Goal: Transaction & Acquisition: Purchase product/service

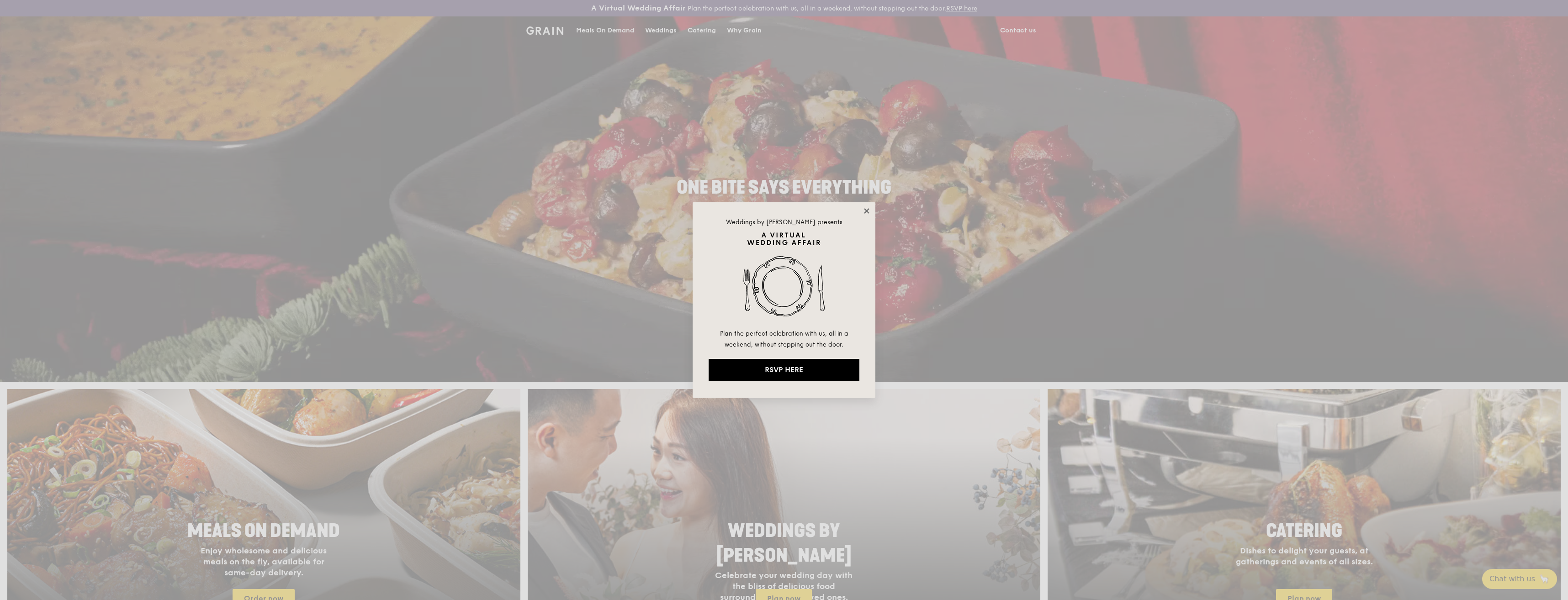
click at [868, 213] on icon at bounding box center [866, 211] width 5 height 5
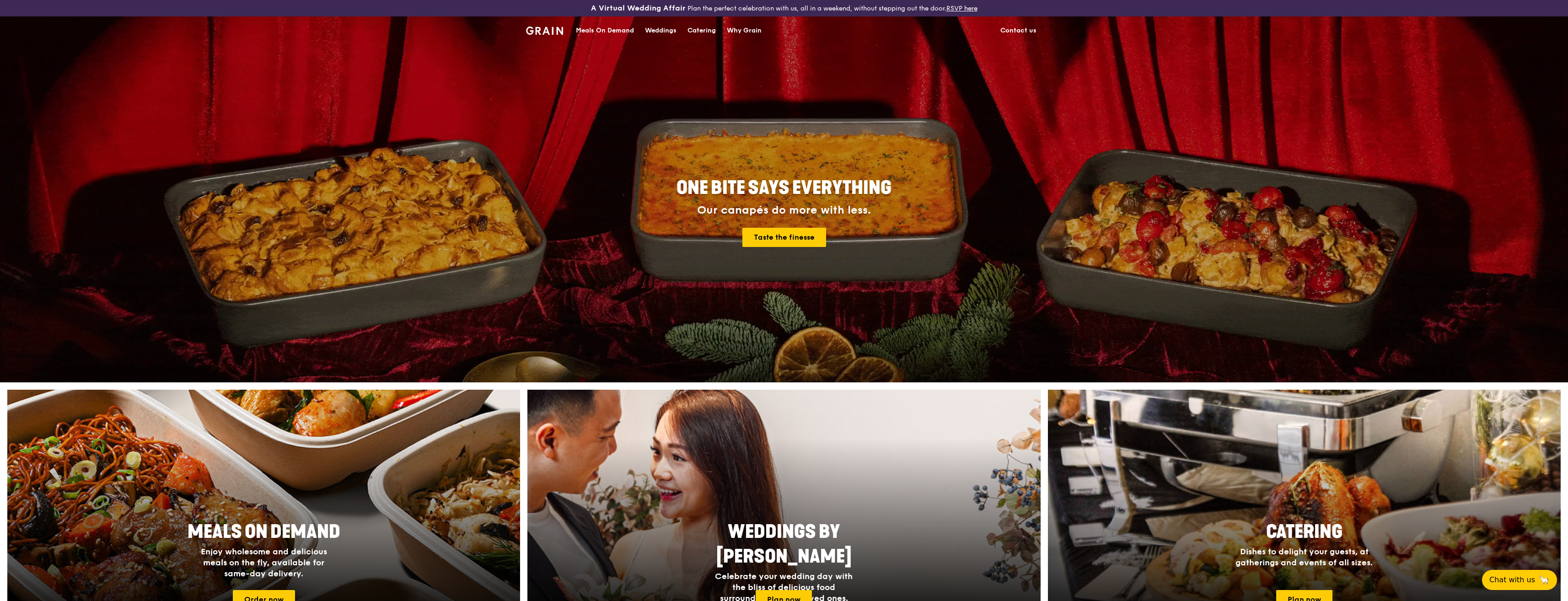
click at [606, 30] on div "Meals On Demand" at bounding box center [605, 30] width 58 height 27
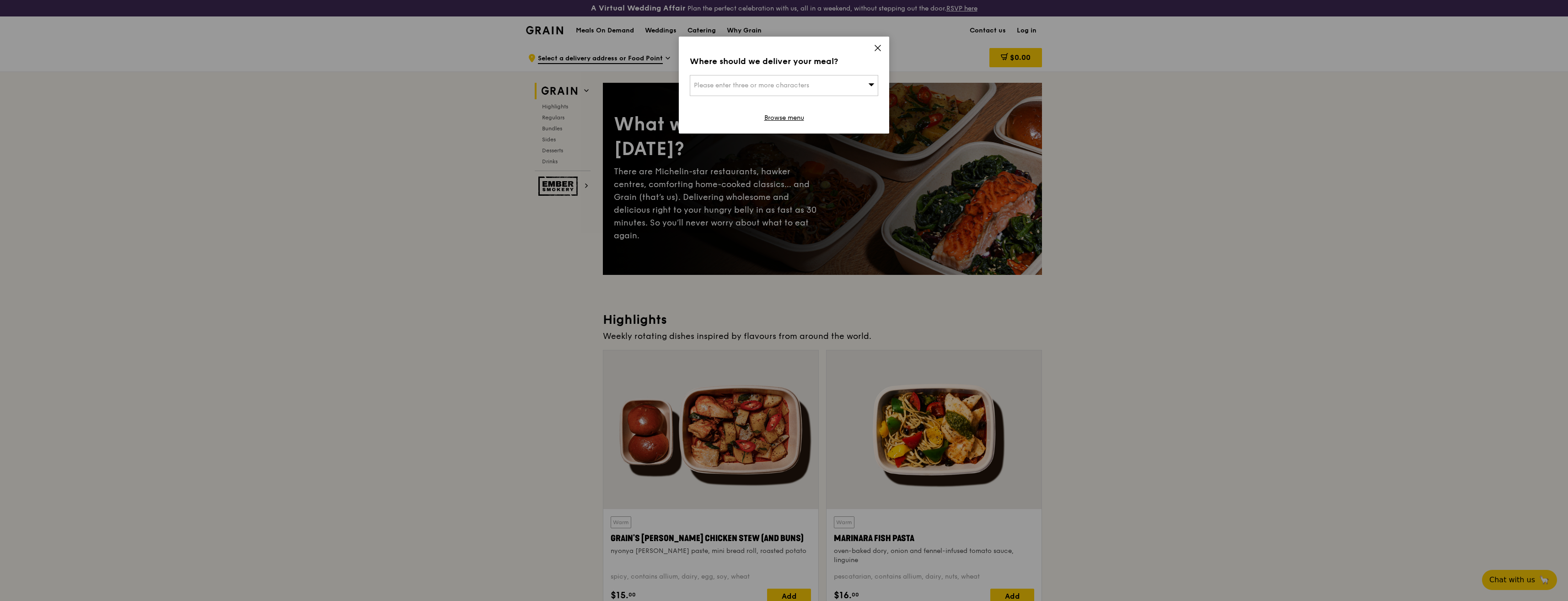
click at [793, 87] on span "Please enter three or more characters" at bounding box center [751, 85] width 115 height 8
type input "Gateway west"
click at [760, 105] on div "Gateway West" at bounding box center [762, 104] width 135 height 9
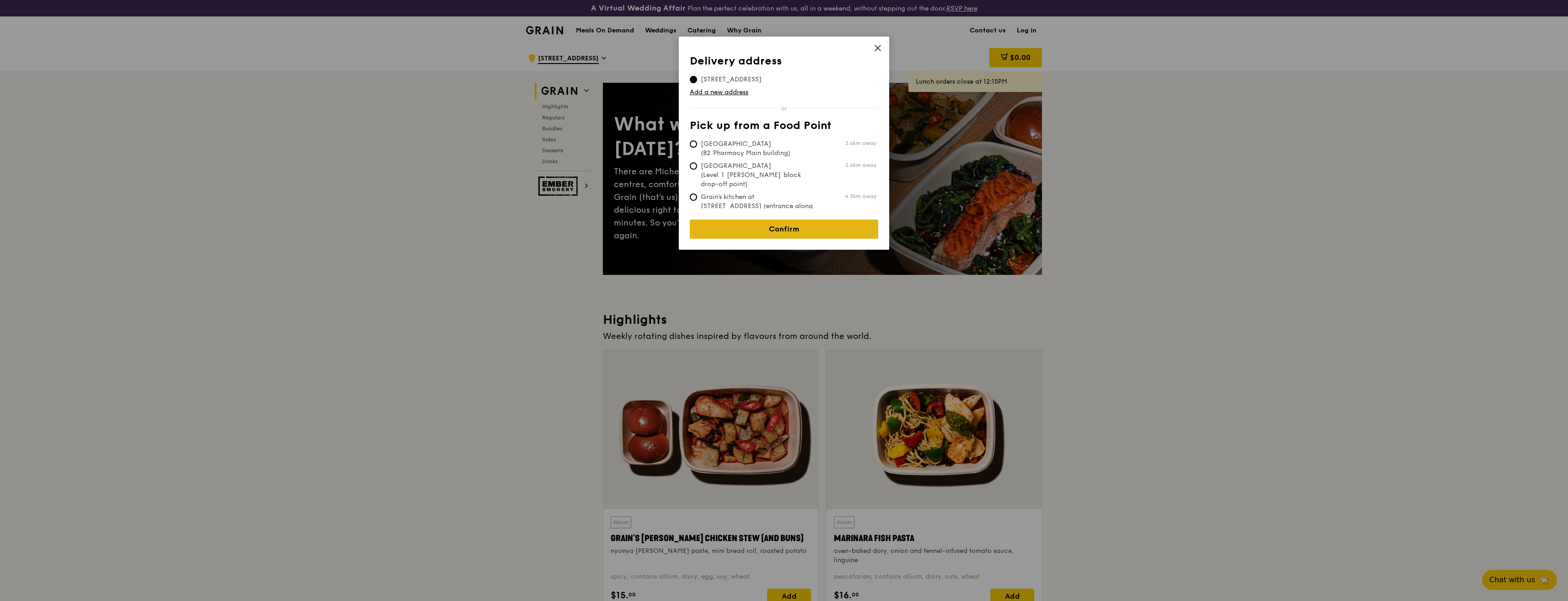
click at [781, 219] on link "Confirm" at bounding box center [784, 229] width 188 height 20
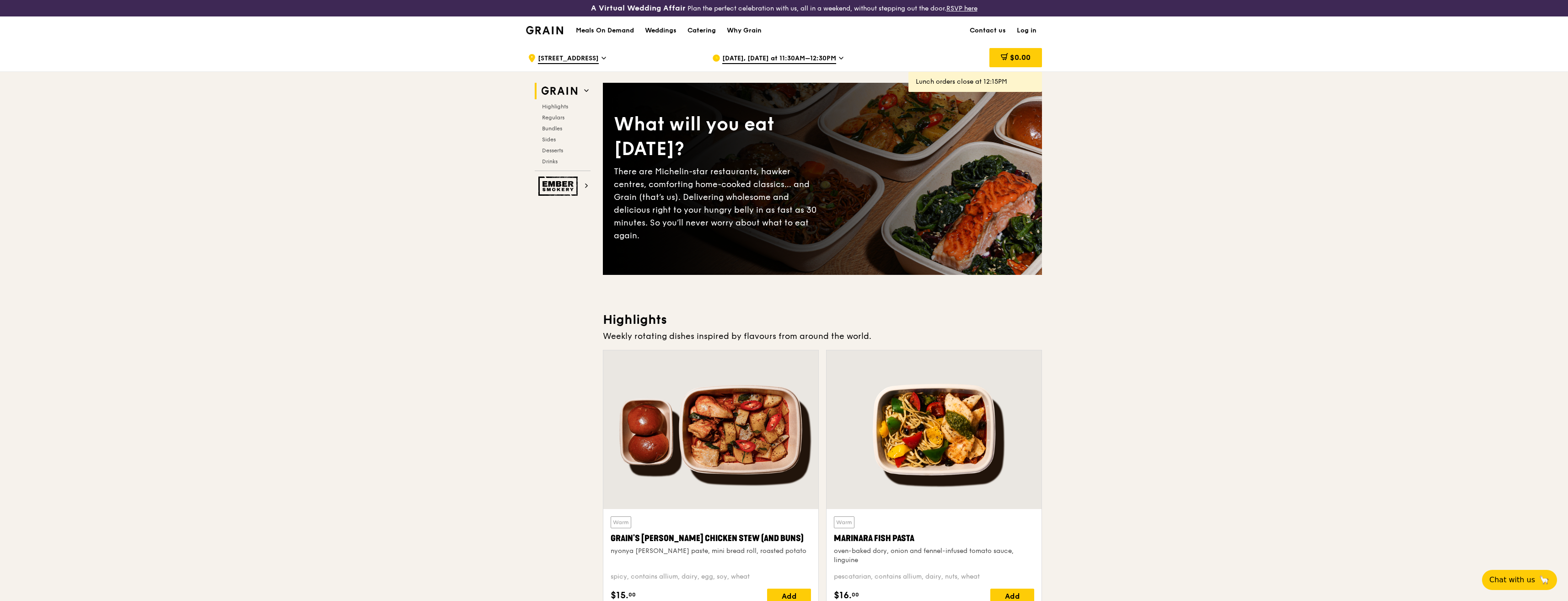
click at [834, 58] on div "[DATE], [DATE] at 11:30AM–12:30PM" at bounding box center [797, 58] width 169 height 27
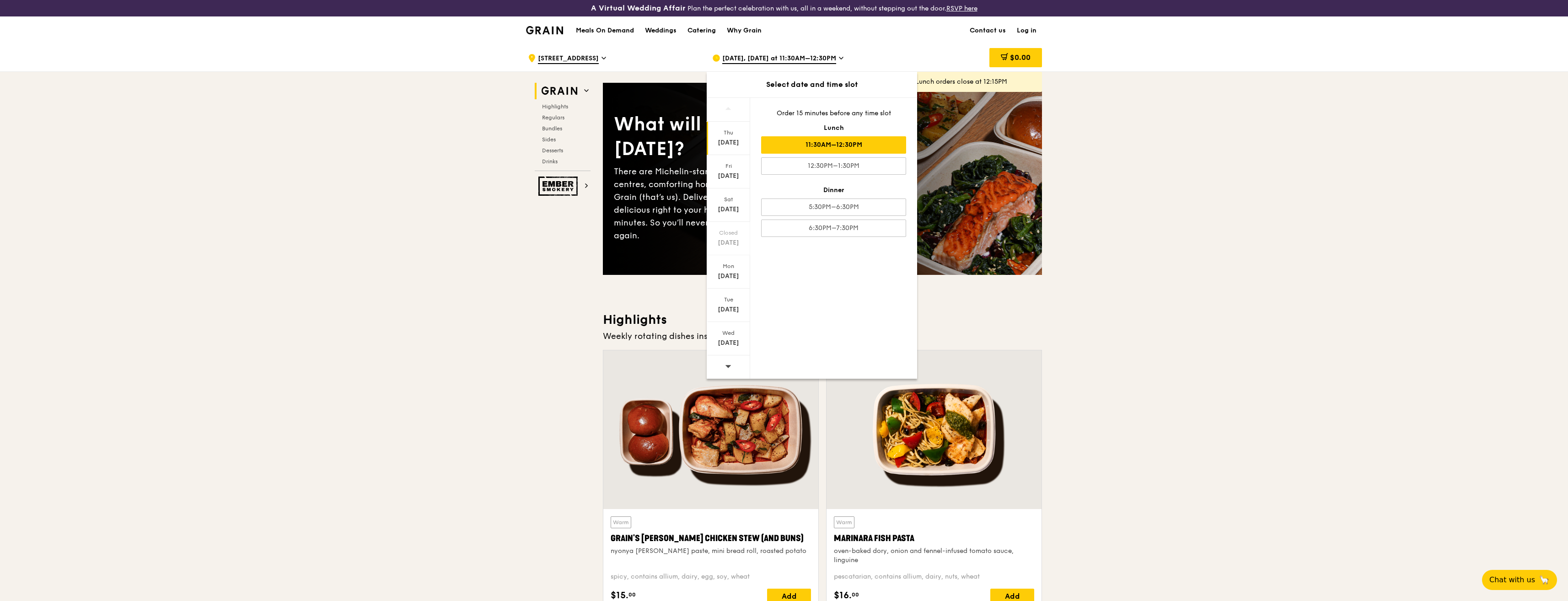
click at [834, 58] on div "[DATE], [DATE] at 11:30AM–12:30PM" at bounding box center [797, 58] width 169 height 27
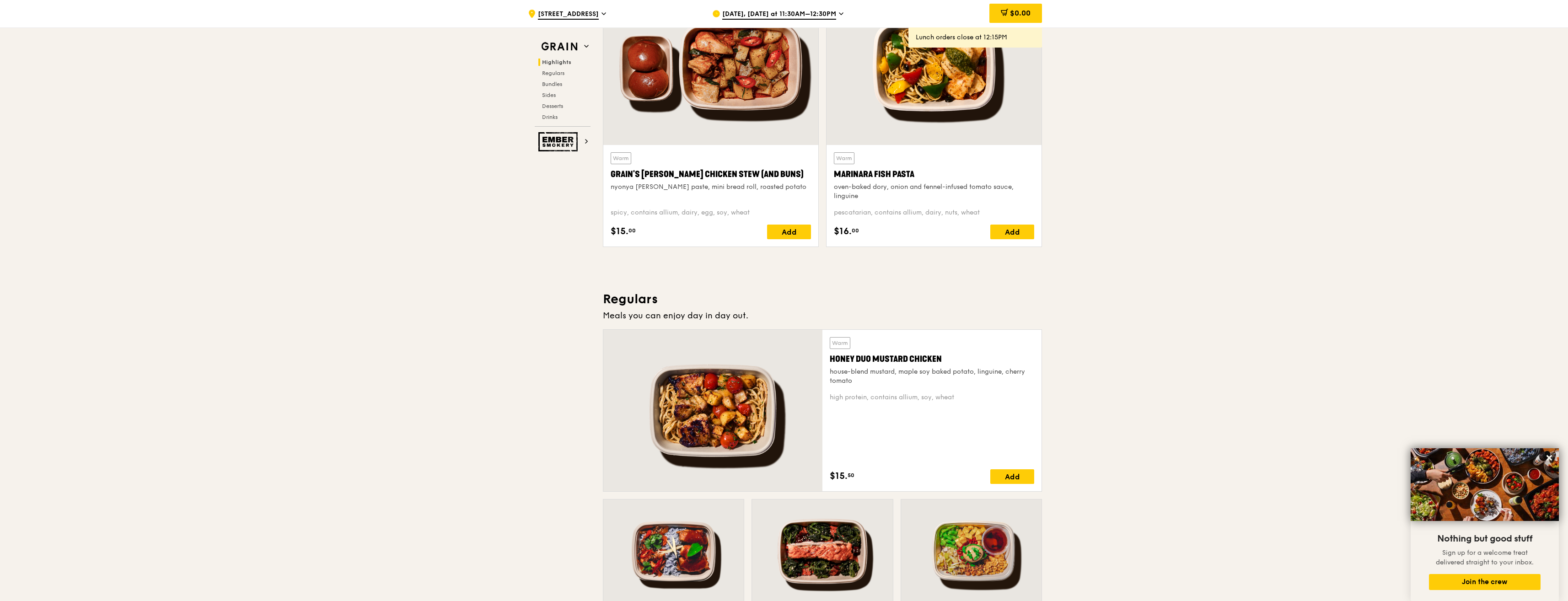
scroll to position [362, 0]
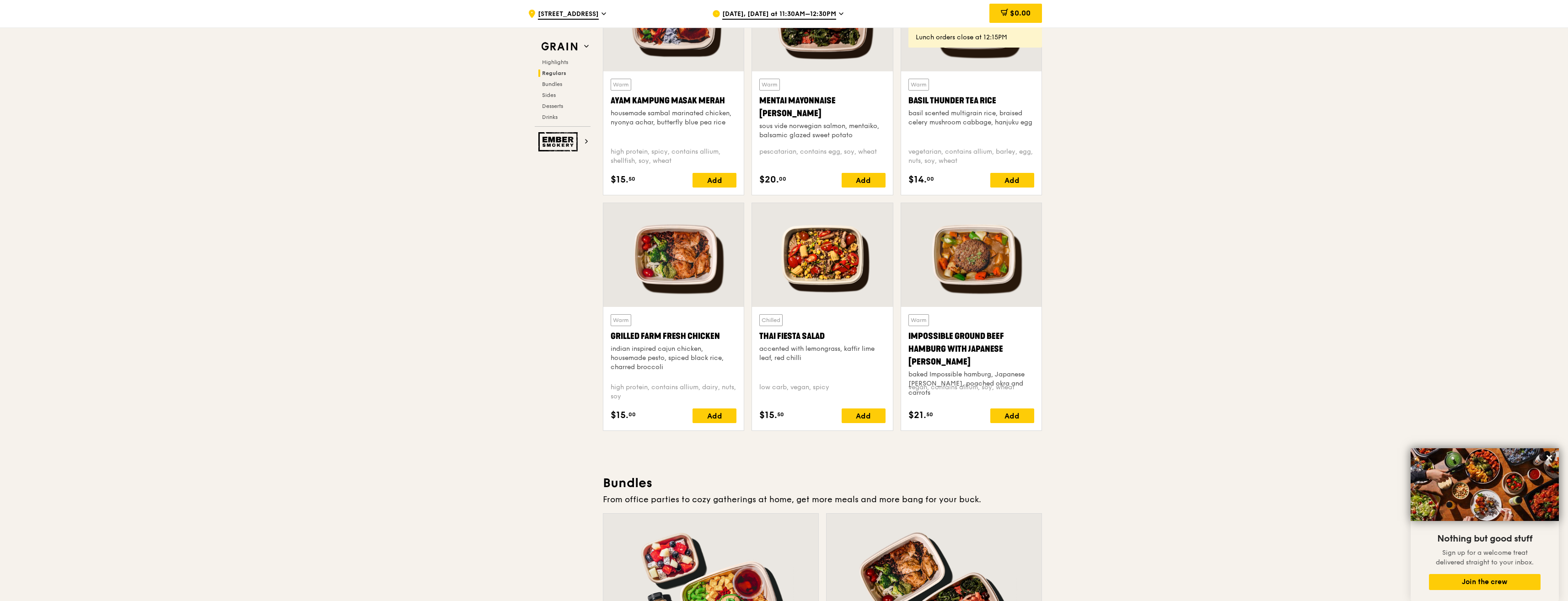
scroll to position [860, 0]
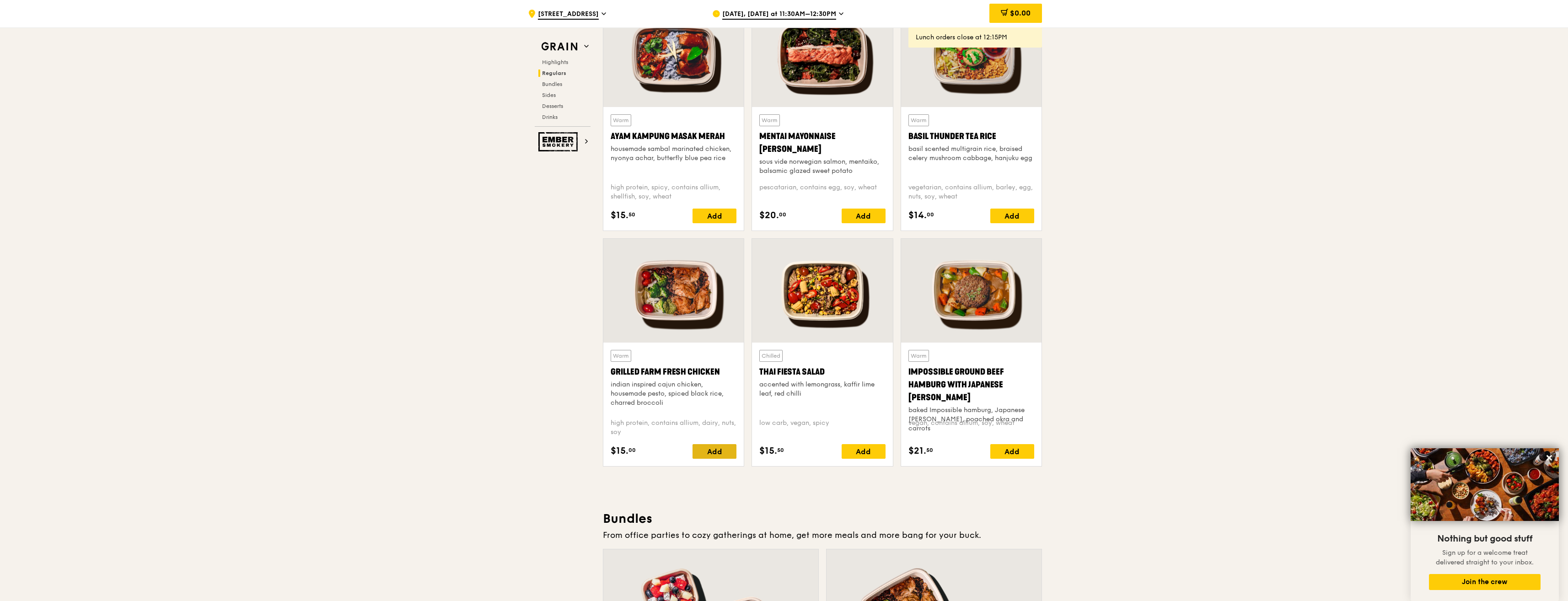
click at [718, 450] on div "Add" at bounding box center [714, 452] width 44 height 15
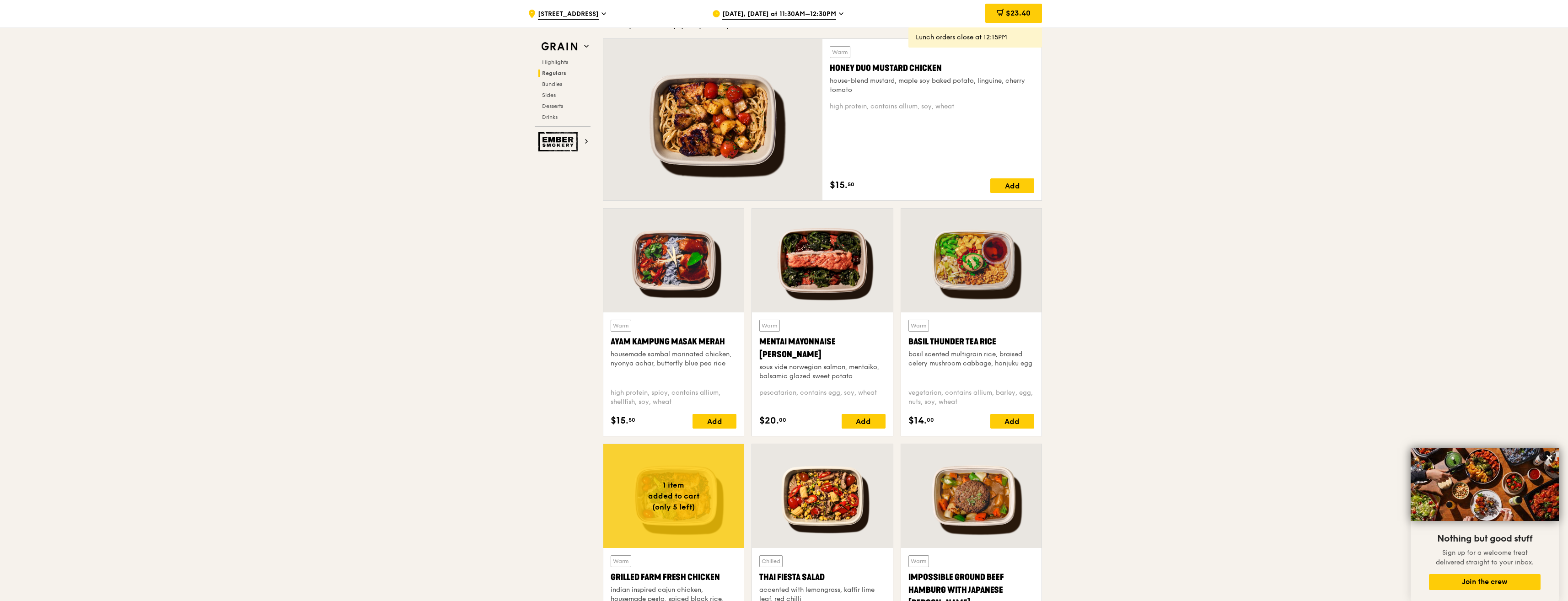
scroll to position [677, 0]
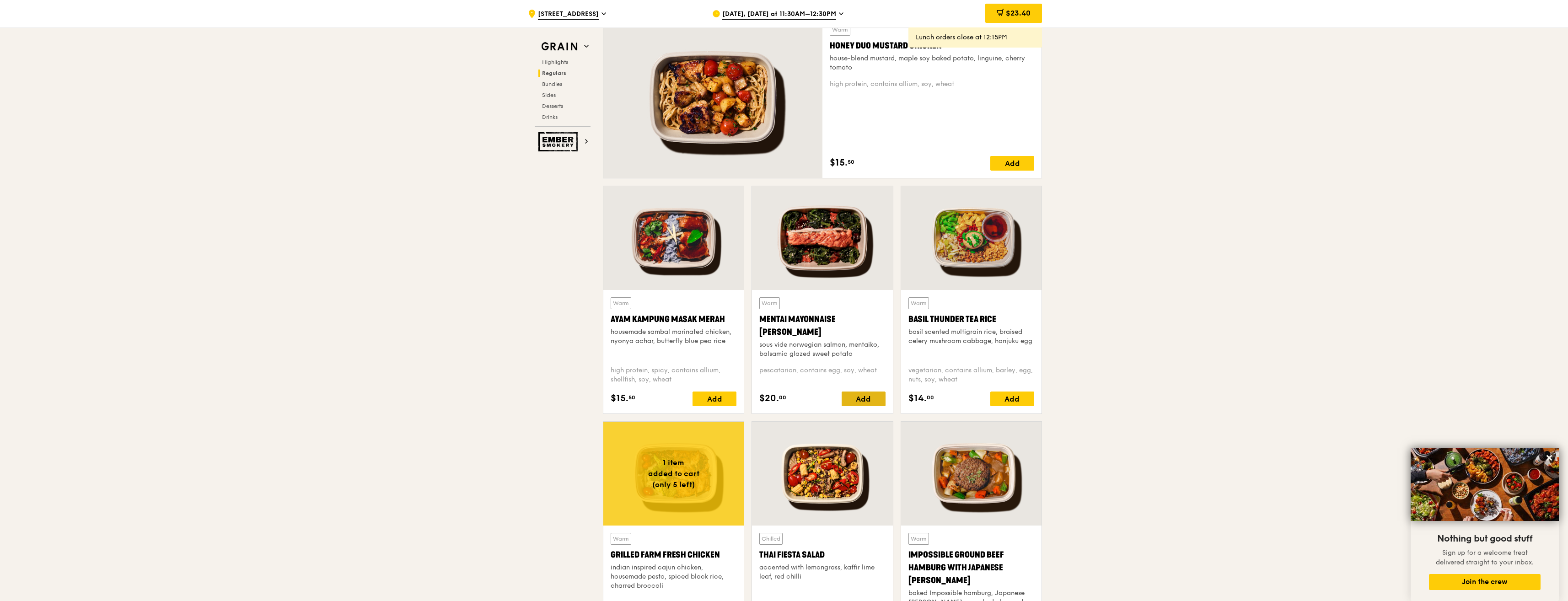
click at [858, 395] on div "Add" at bounding box center [864, 399] width 44 height 15
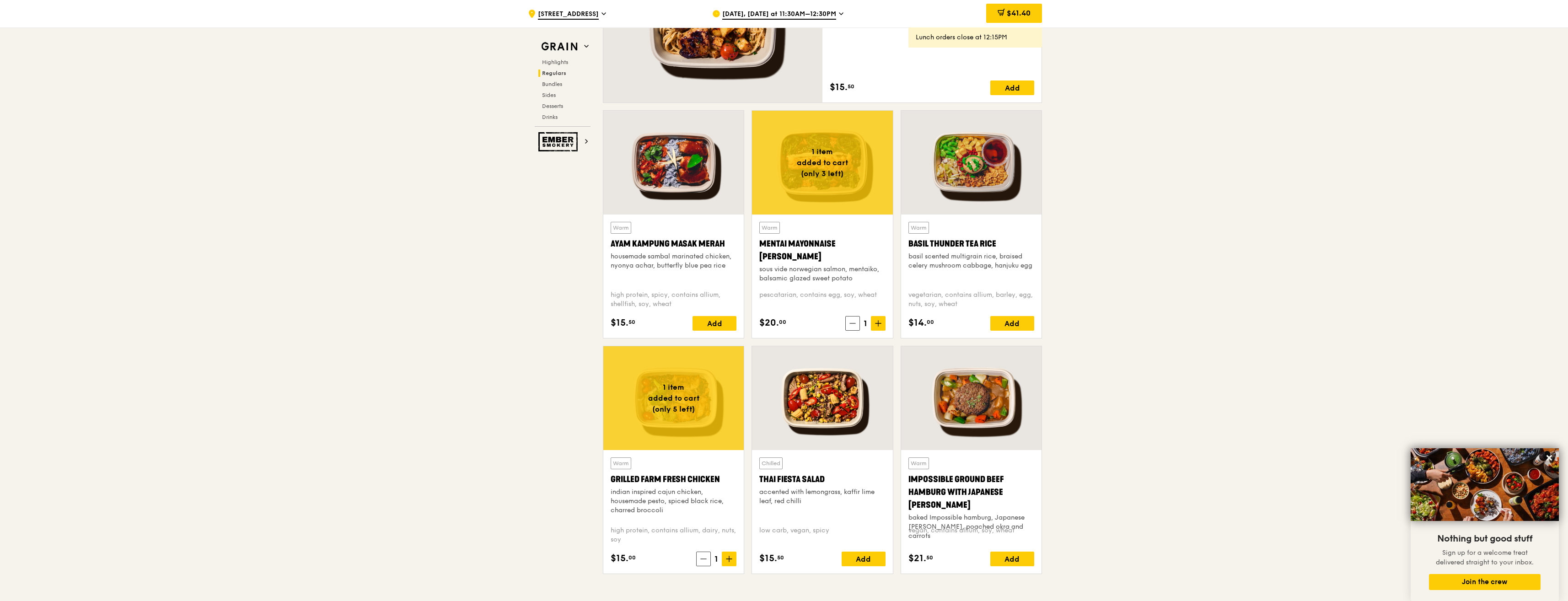
scroll to position [769, 0]
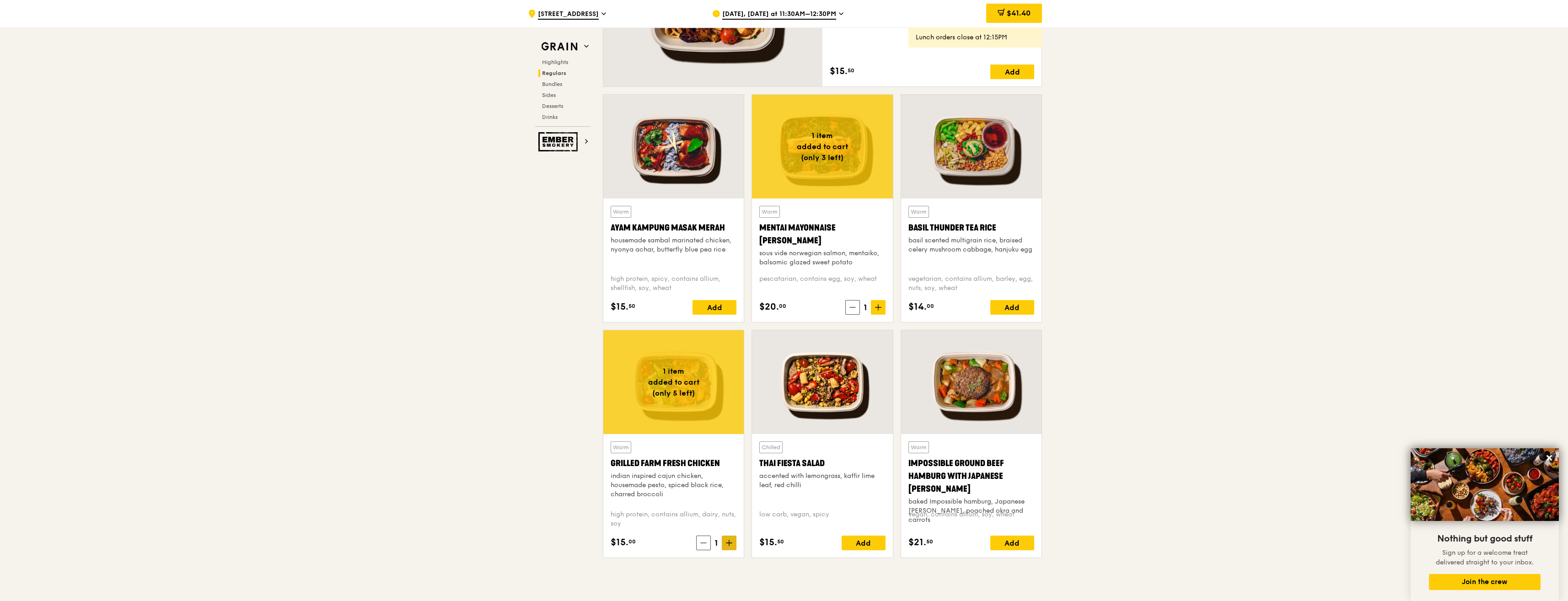
click at [726, 542] on icon at bounding box center [729, 543] width 7 height 7
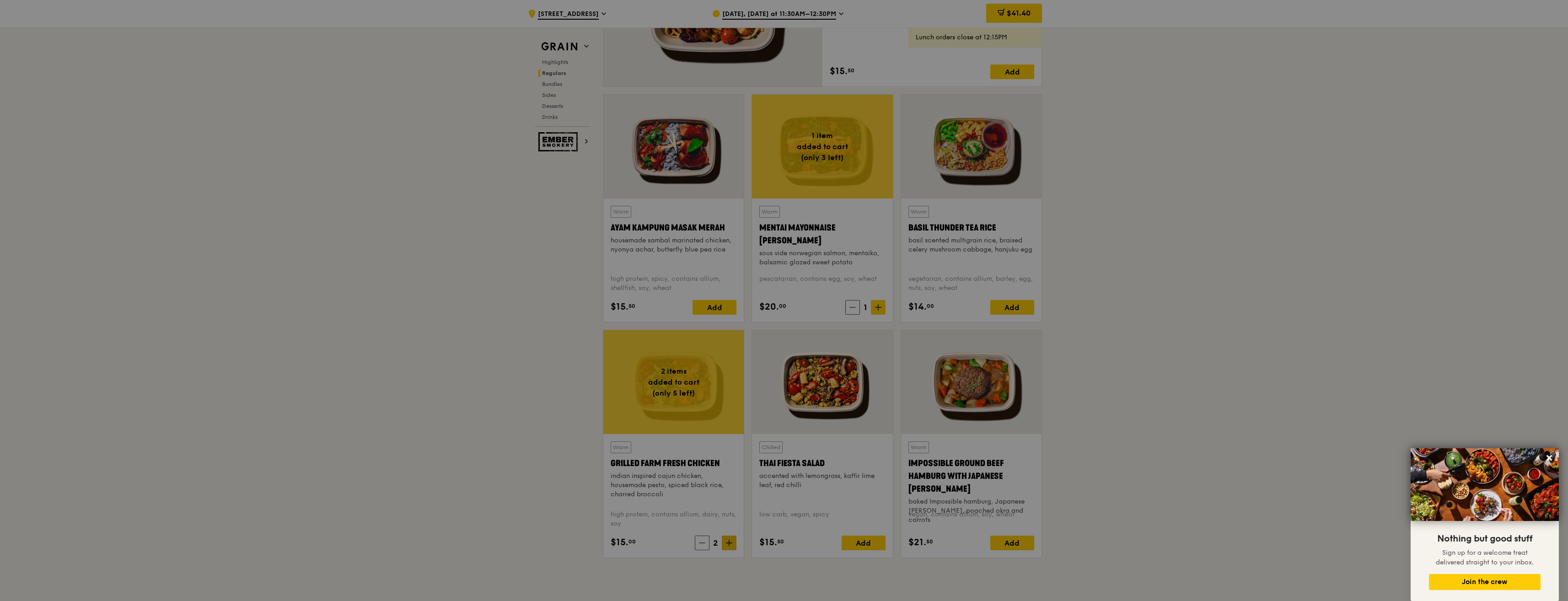
click at [726, 542] on div at bounding box center [784, 300] width 1568 height 601
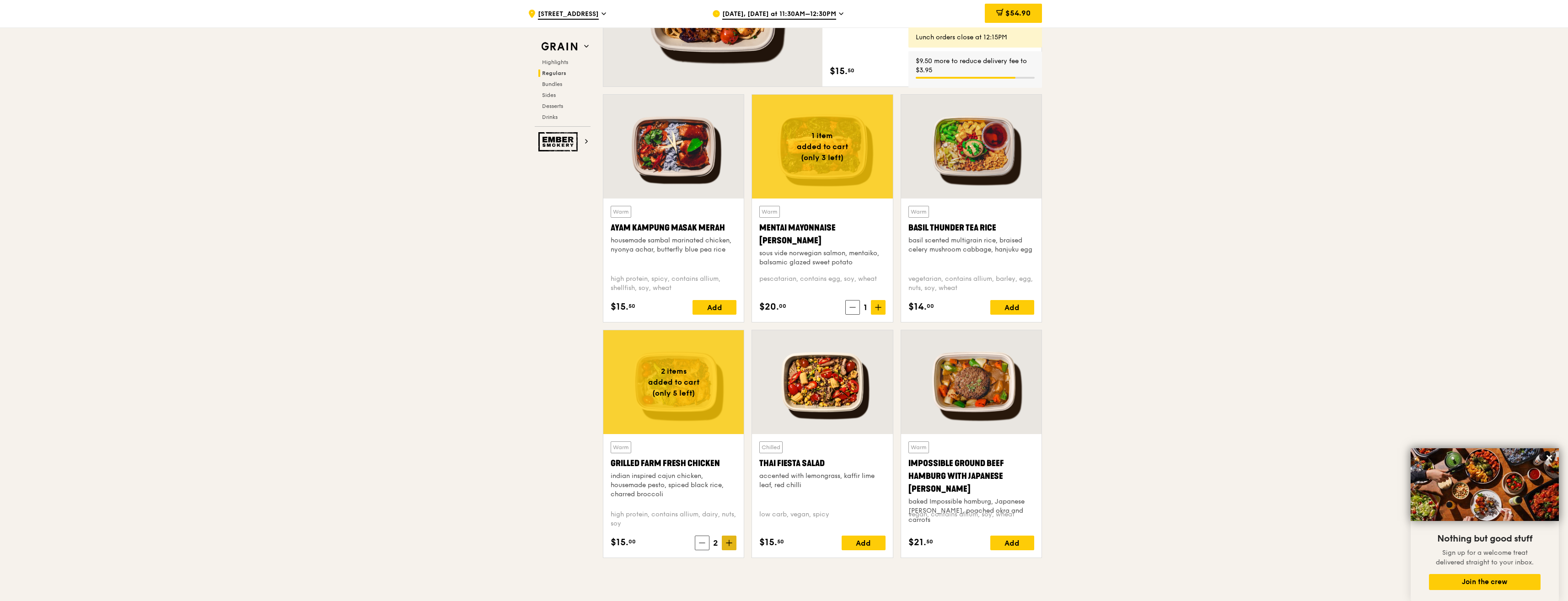
click at [726, 542] on icon at bounding box center [729, 543] width 7 height 7
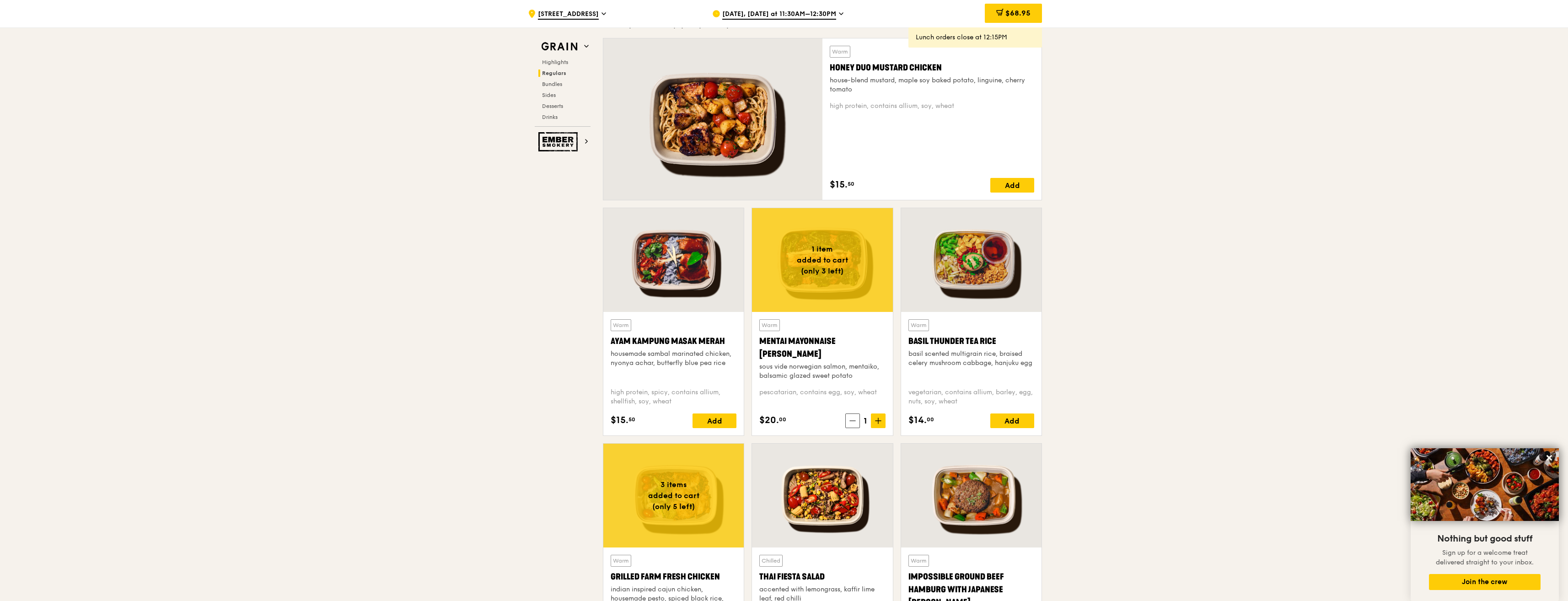
scroll to position [631, 0]
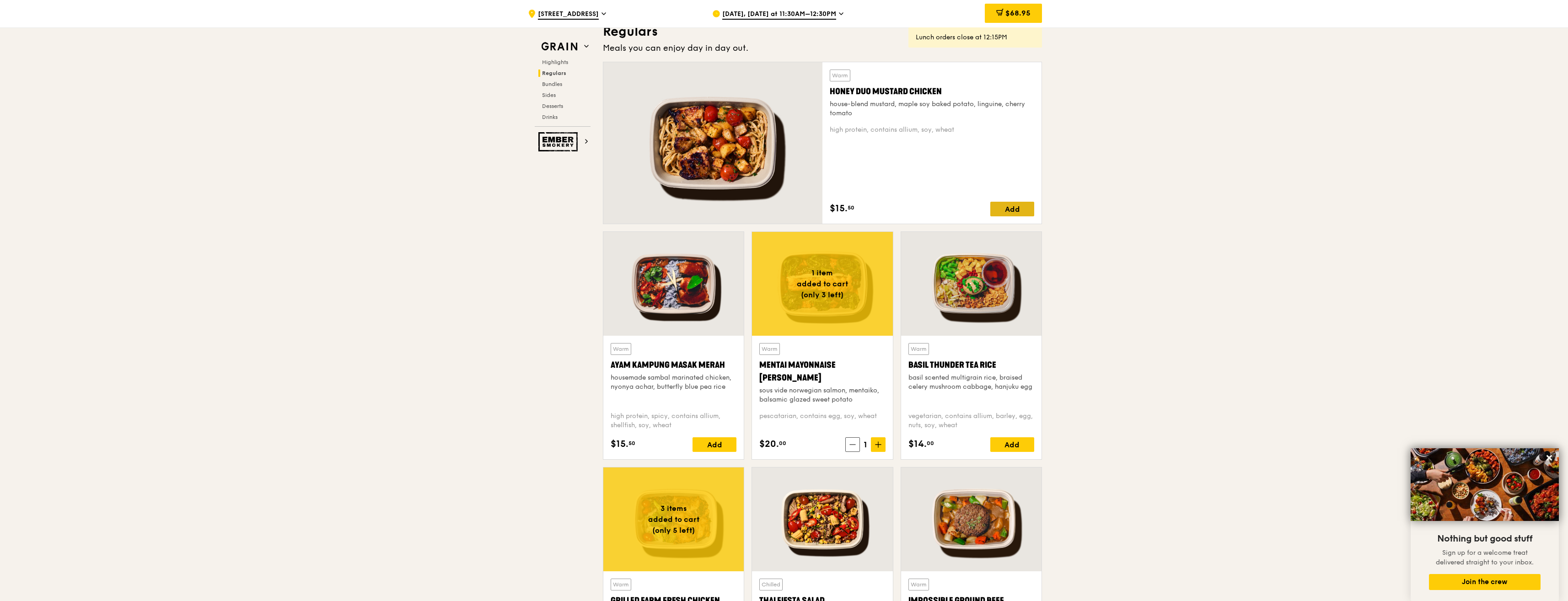
click at [1009, 208] on div "Add" at bounding box center [1012, 209] width 44 height 15
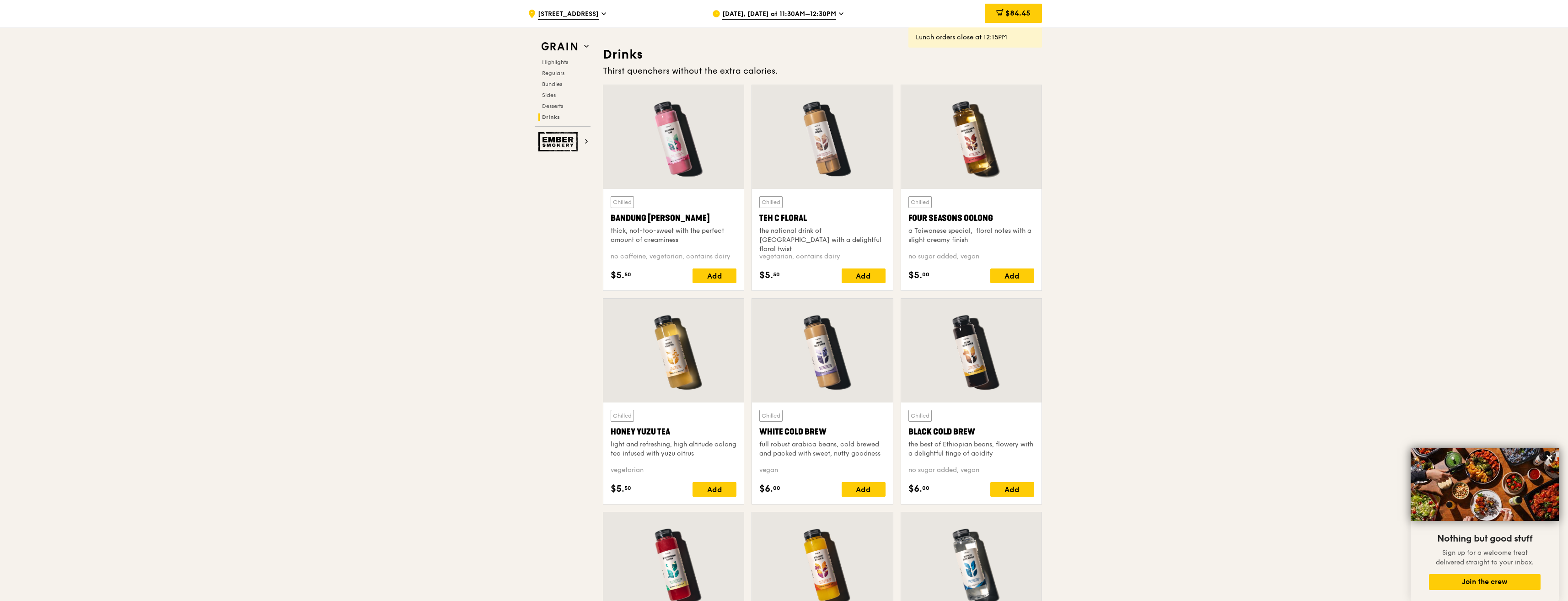
scroll to position [3193, 0]
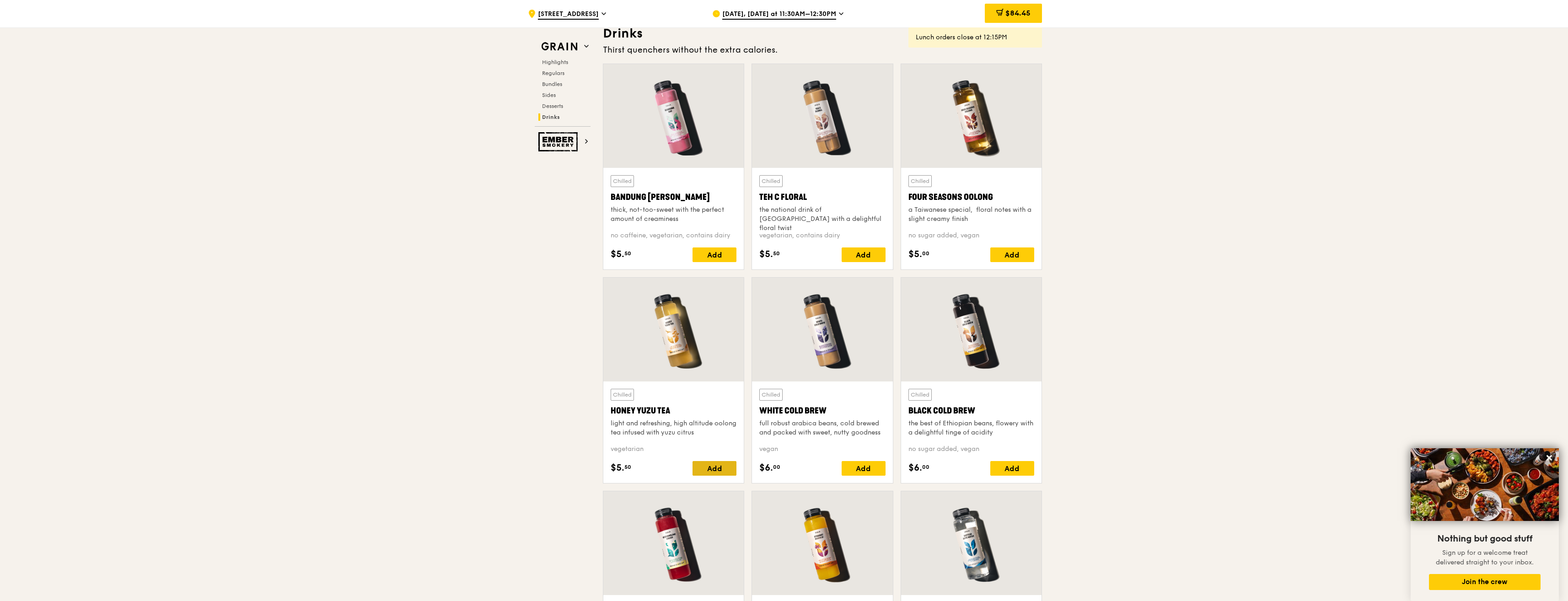
click at [708, 469] on div "Add" at bounding box center [714, 469] width 44 height 15
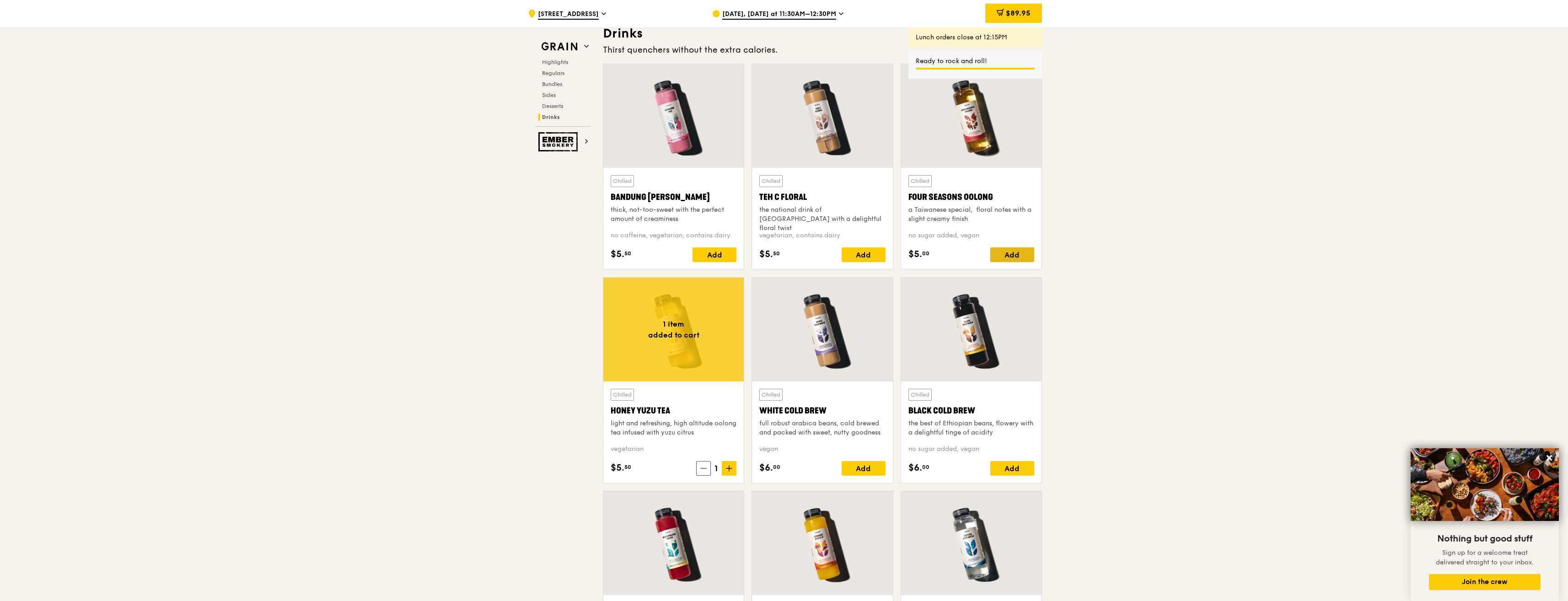
click at [1010, 255] on div "Add" at bounding box center [1012, 255] width 44 height 15
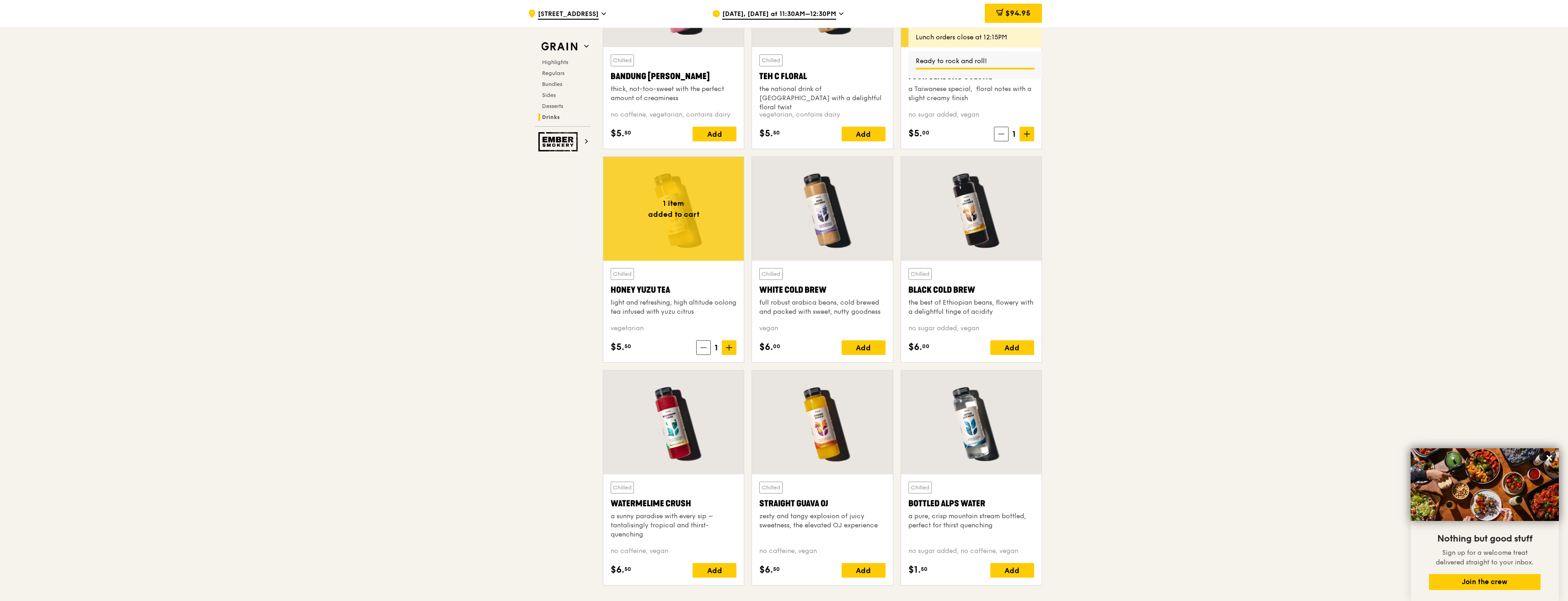
scroll to position [3330, 0]
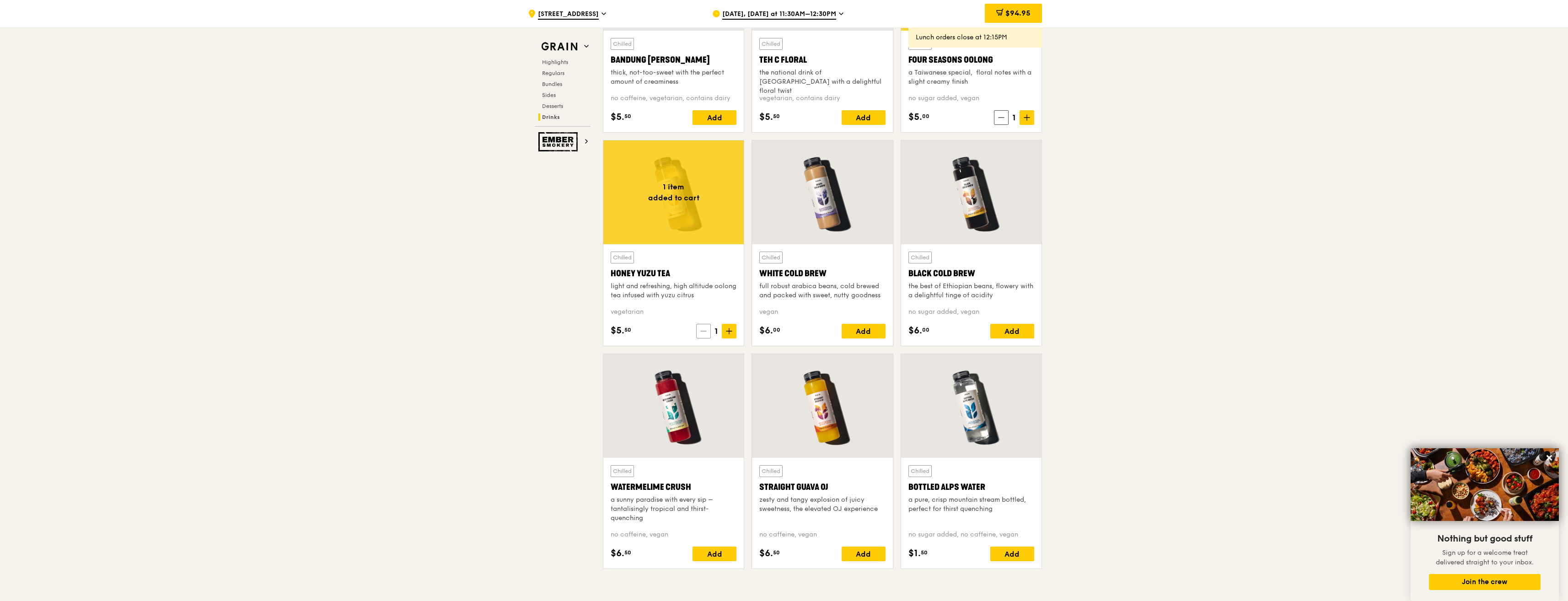
click at [705, 335] on icon at bounding box center [703, 331] width 7 height 7
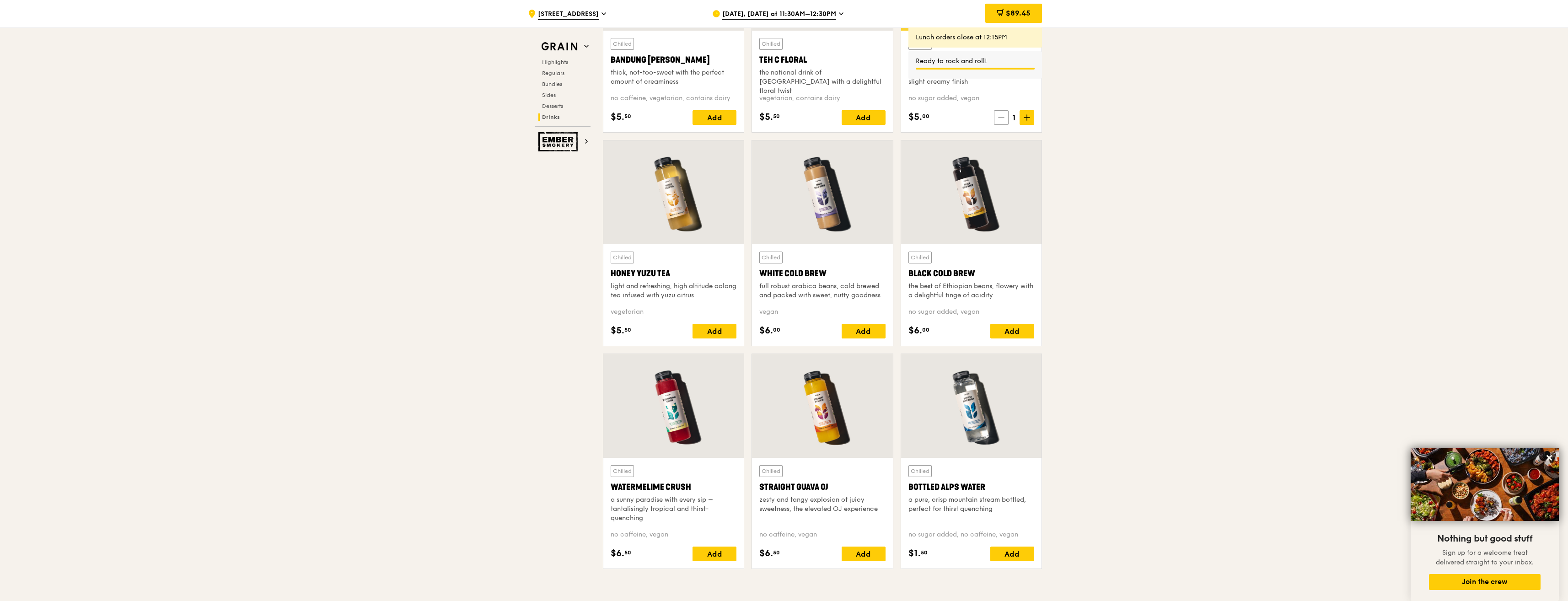
click at [1001, 120] on icon at bounding box center [1001, 118] width 7 height 7
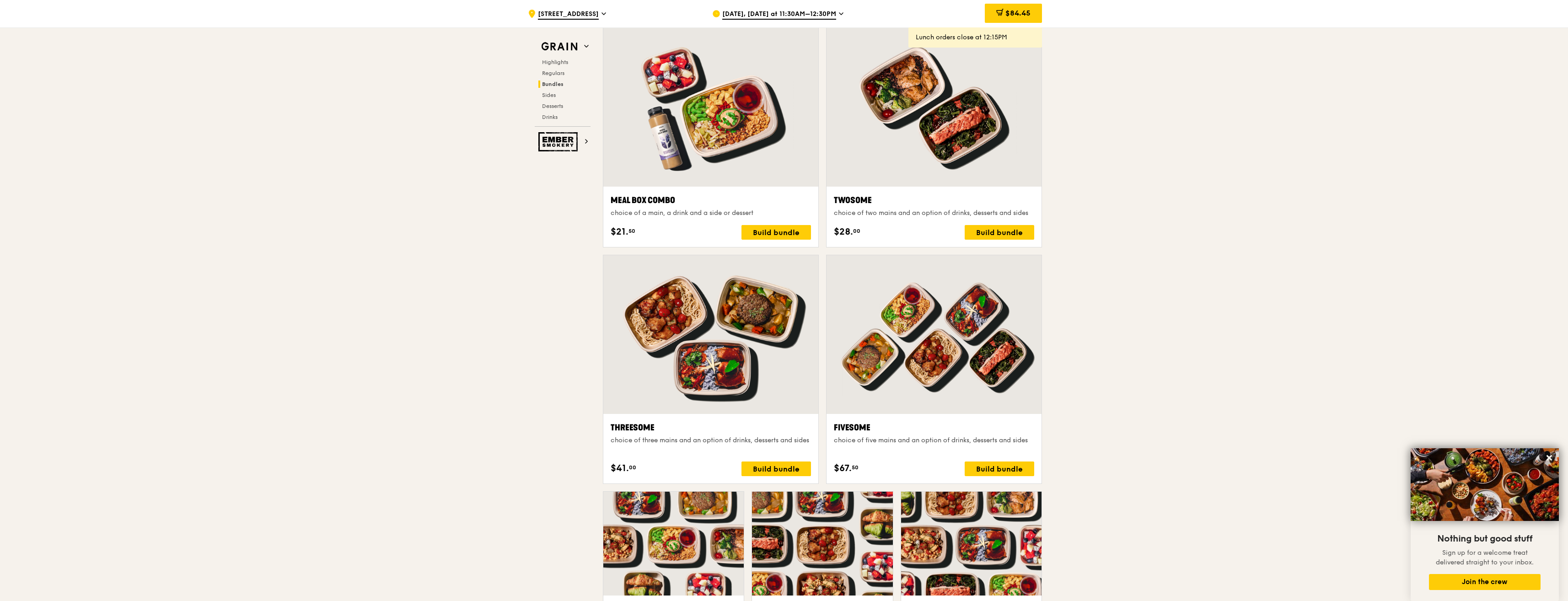
scroll to position [1364, 0]
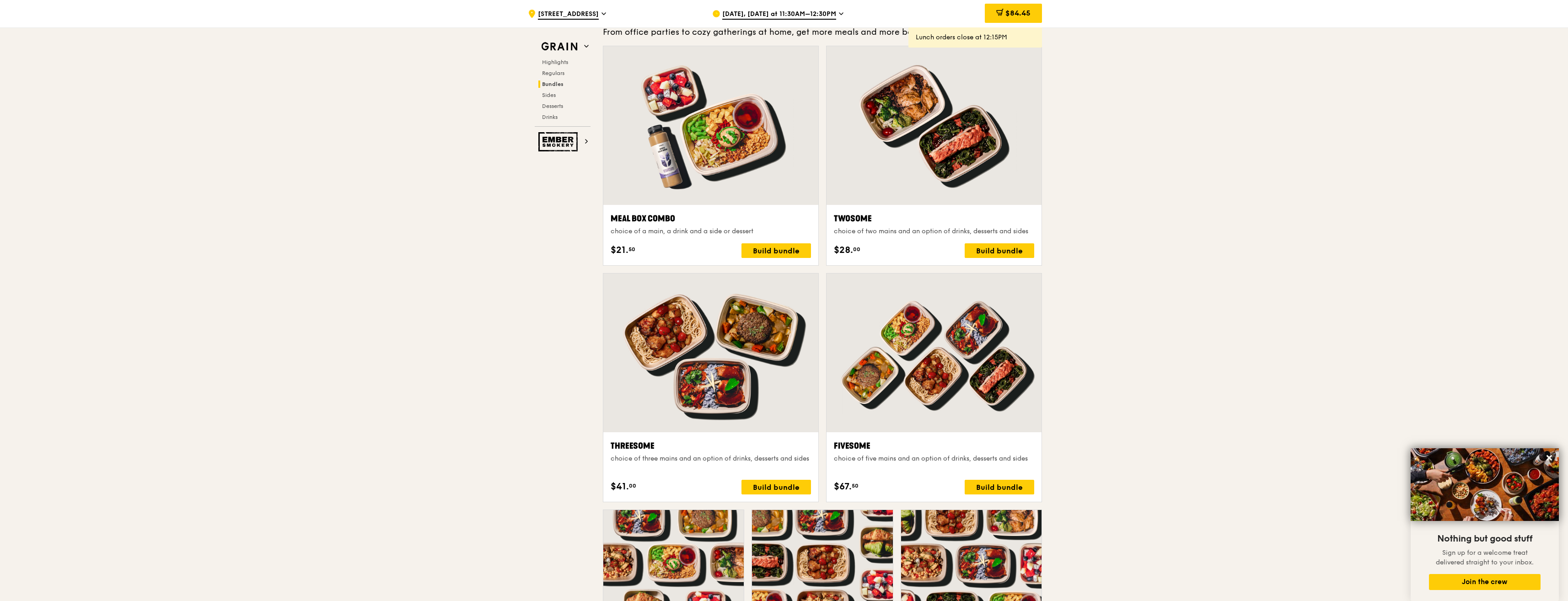
click at [1016, 23] on div "$84.45" at bounding box center [1013, 13] width 57 height 20
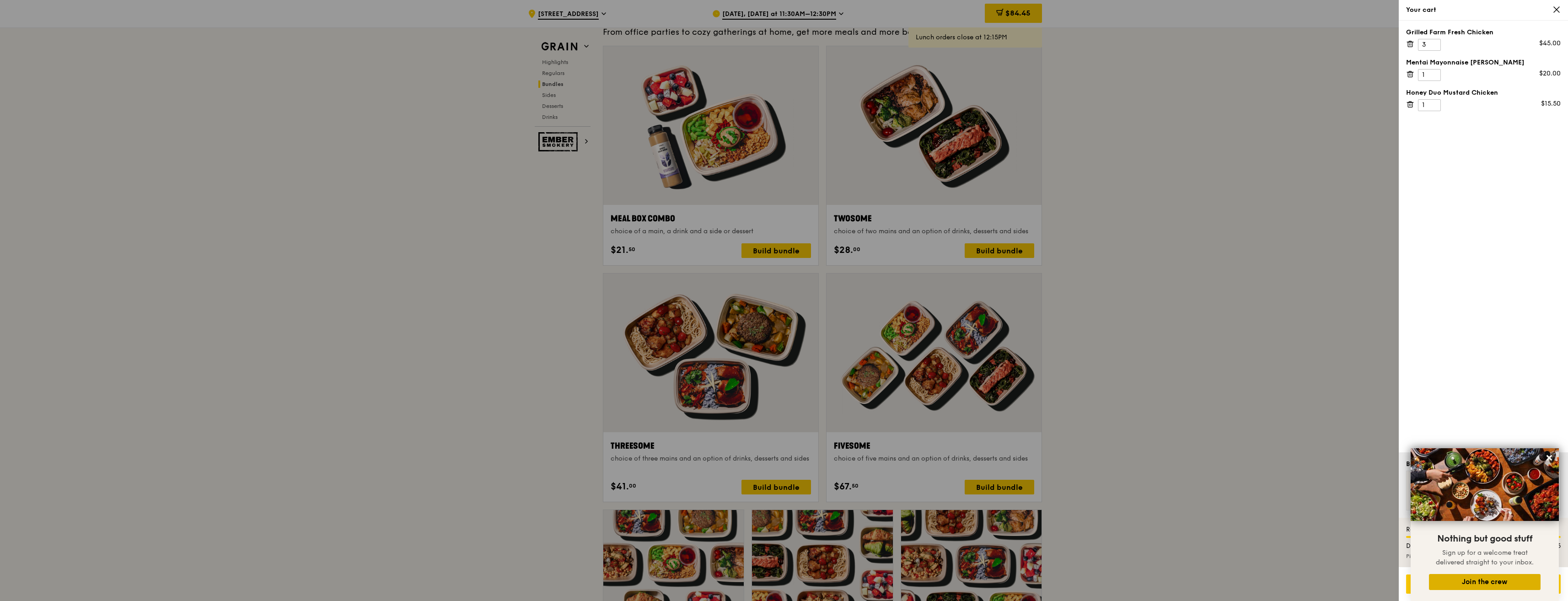
click at [1505, 580] on button "Join the crew" at bounding box center [1485, 582] width 112 height 16
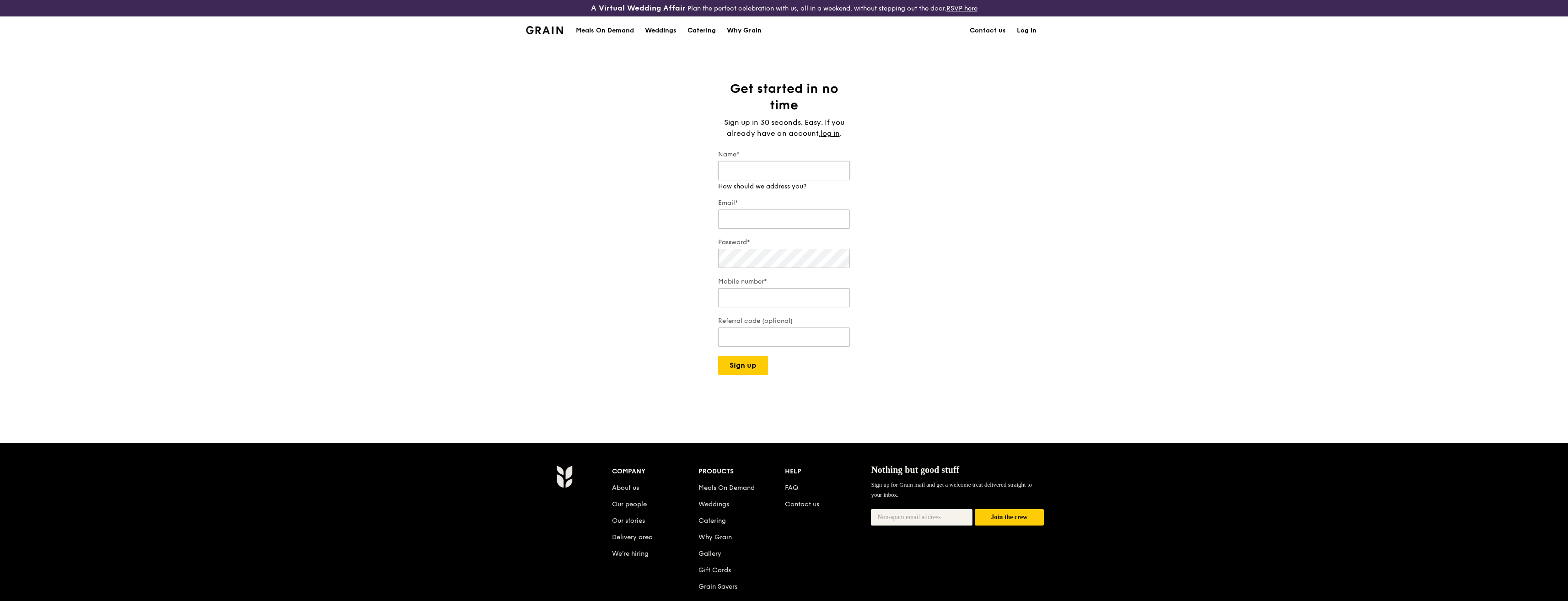
click at [776, 173] on input "Name*" at bounding box center [784, 171] width 132 height 20
type input "Novi"
click at [771, 218] on input "Email*" at bounding box center [784, 210] width 132 height 20
type input "novc@novonordisk.com"
click at [767, 261] on div "Password*" at bounding box center [784, 254] width 132 height 32
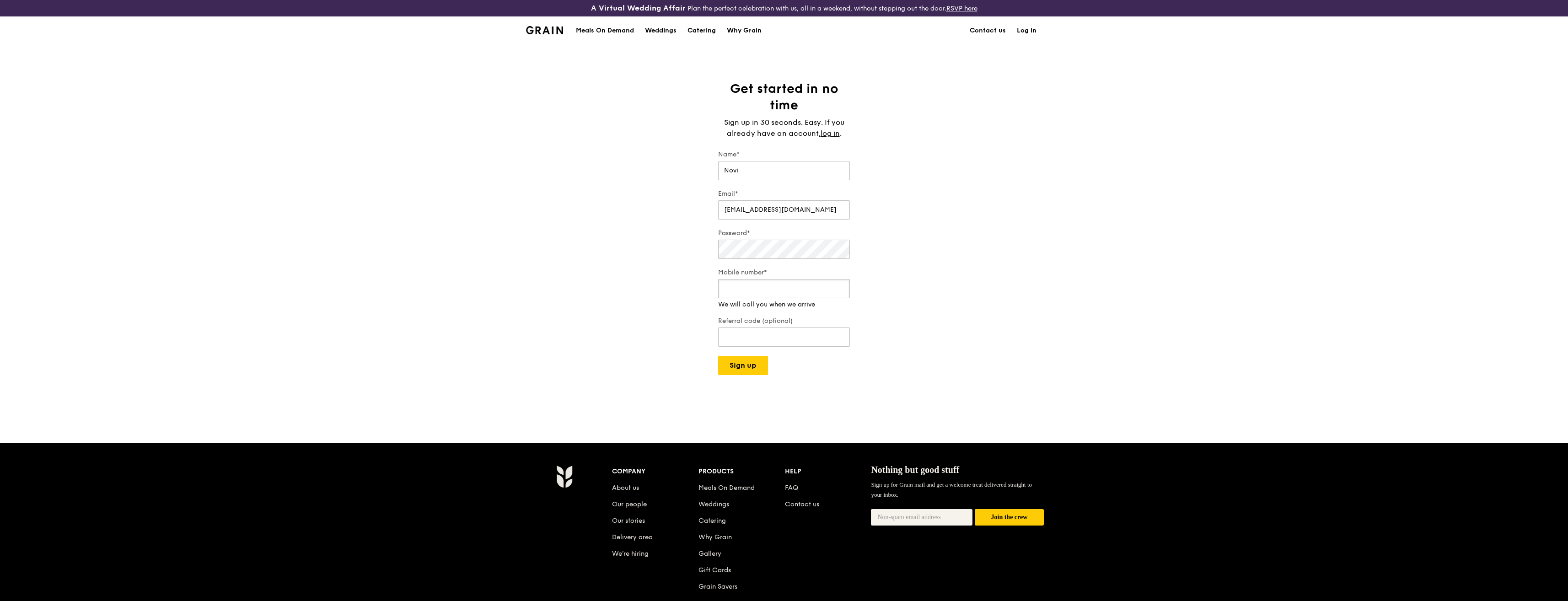
click at [776, 296] on input "Mobile number*" at bounding box center [784, 289] width 132 height 20
type input "94556605"
click at [757, 363] on button "Sign up" at bounding box center [743, 357] width 50 height 20
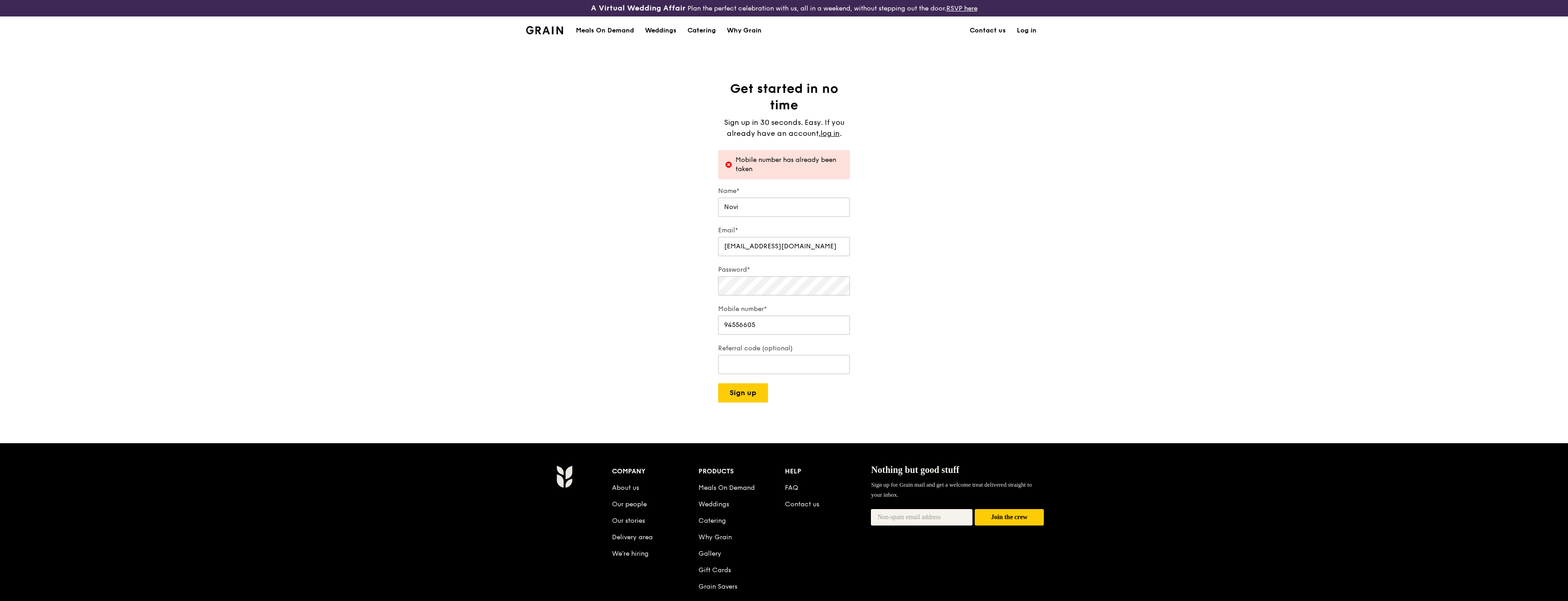
click at [1024, 34] on link "Log in" at bounding box center [1027, 30] width 30 height 27
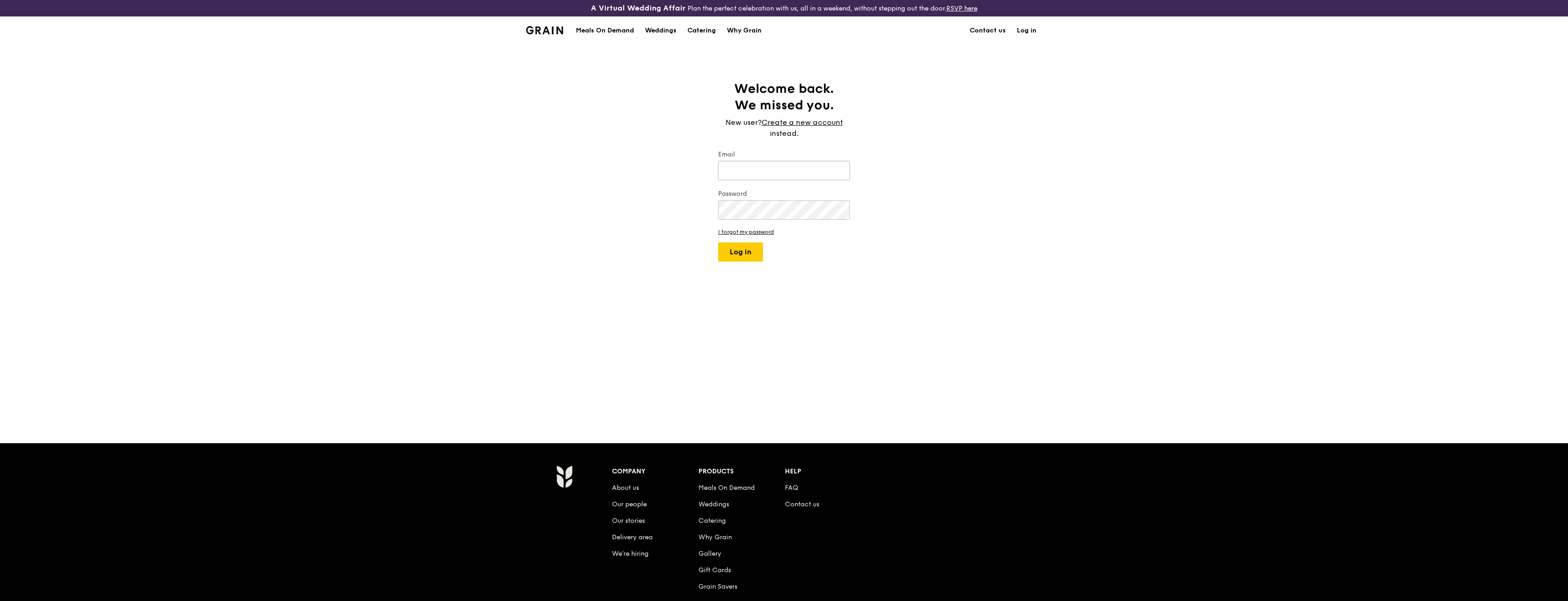
click at [759, 169] on input "Email" at bounding box center [784, 171] width 132 height 20
click at [743, 171] on input "Email" at bounding box center [784, 171] width 132 height 20
type input "novi_chon"
click at [615, 29] on div "Meals On Demand" at bounding box center [605, 30] width 58 height 27
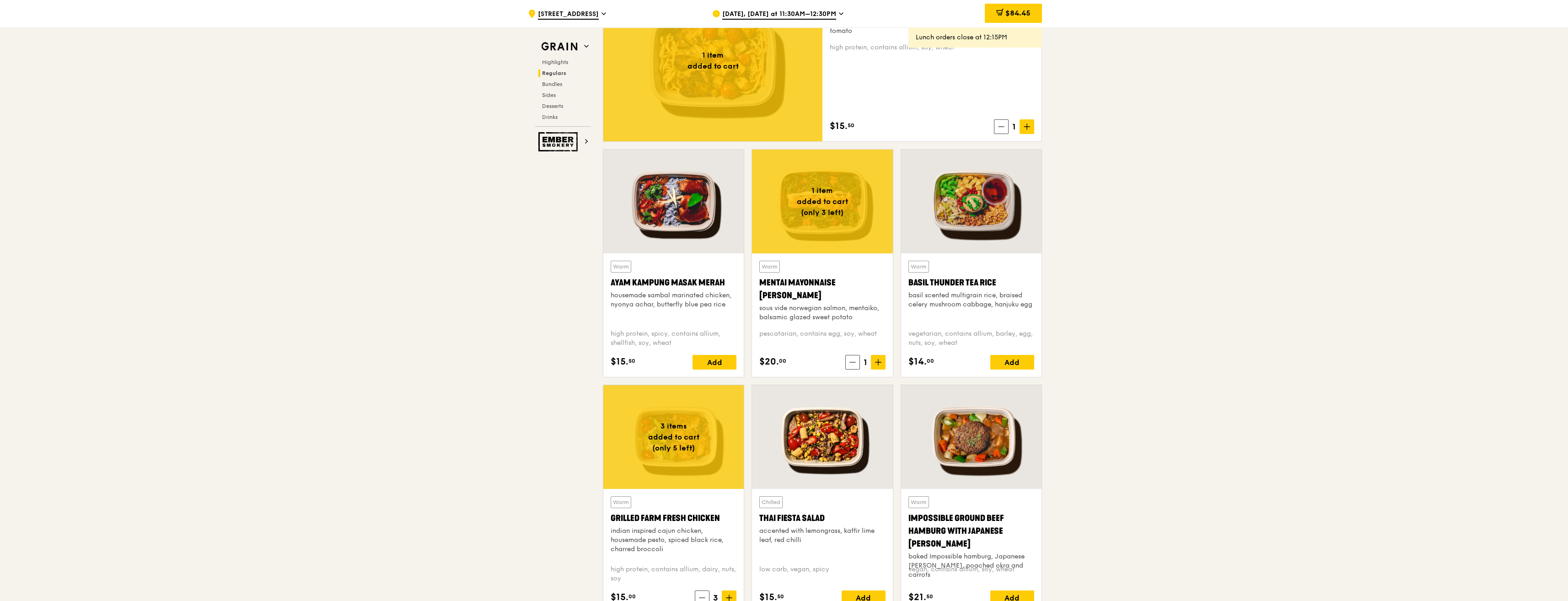
scroll to position [732, 0]
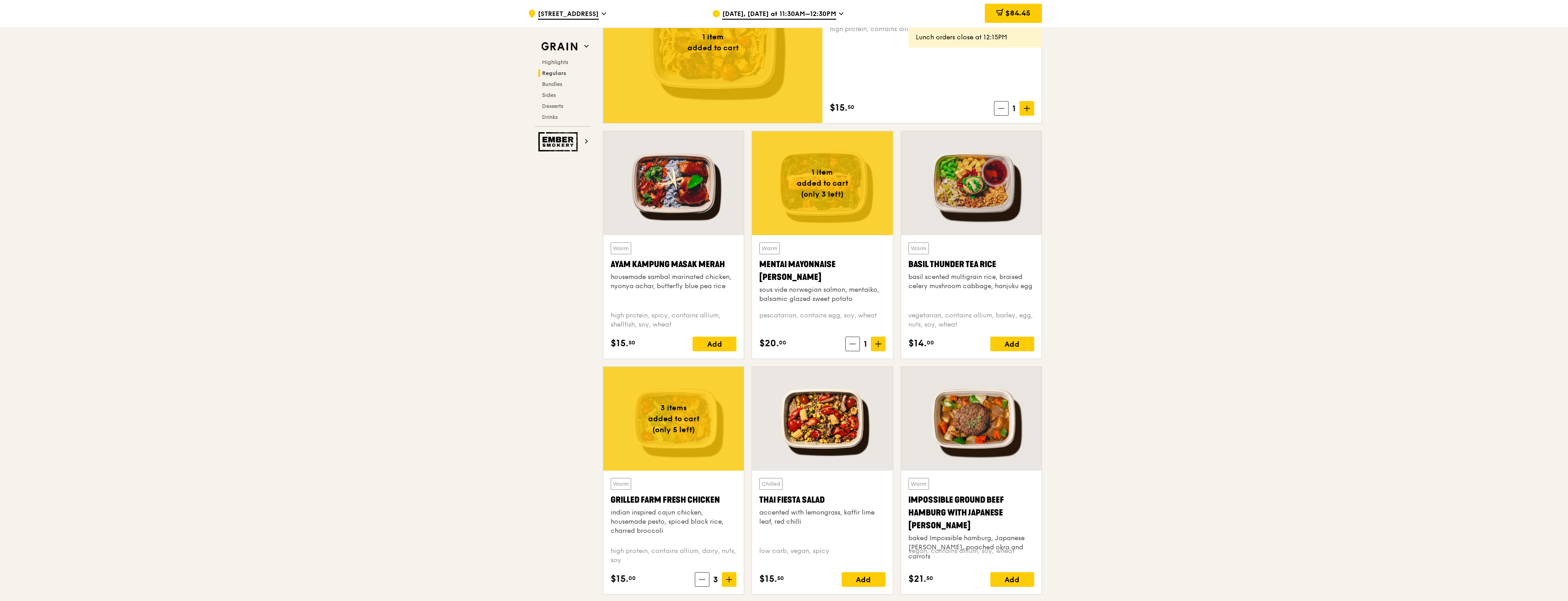
drag, startPoint x: 611, startPoint y: 498, endPoint x: 672, endPoint y: 533, distance: 70.3
click at [672, 533] on div "Warm Grilled Farm Fresh Chicken indian inspired cajun chicken, housemade pesto,…" at bounding box center [673, 508] width 126 height 62
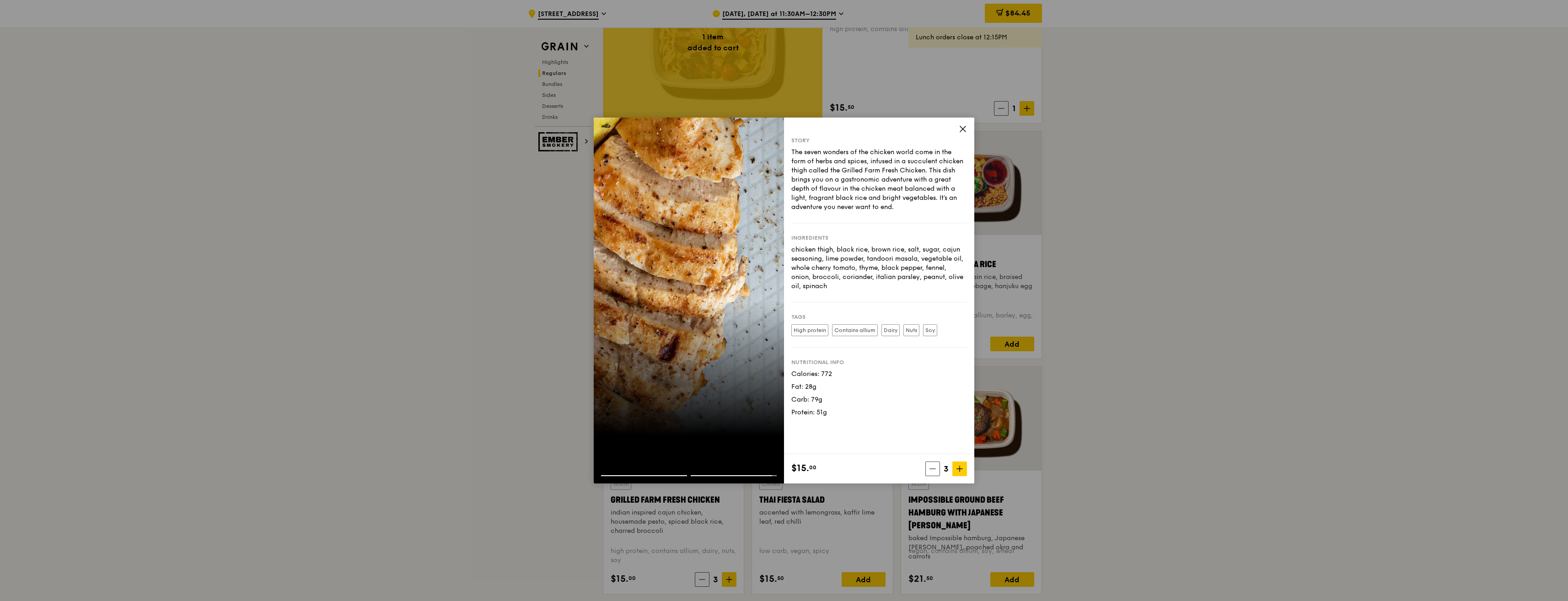
click at [964, 131] on icon at bounding box center [963, 129] width 9 height 9
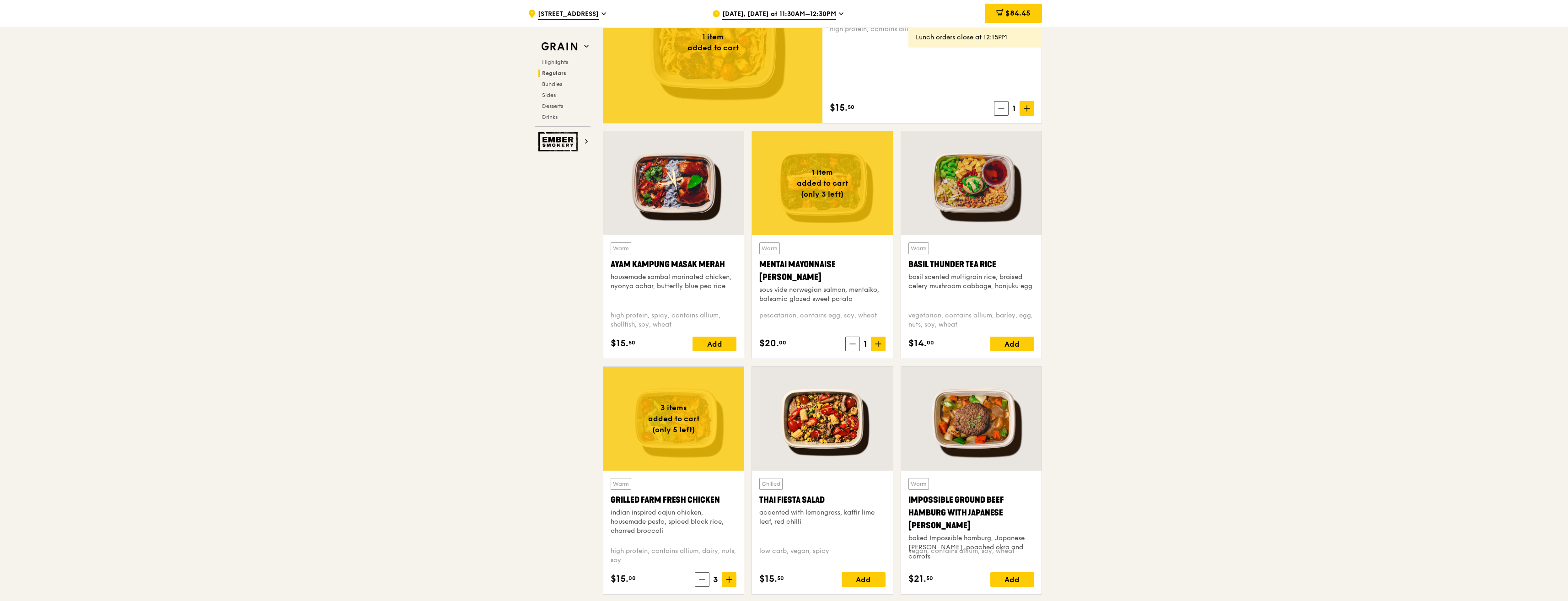
click at [650, 500] on div "Grilled Farm Fresh Chicken" at bounding box center [673, 500] width 126 height 13
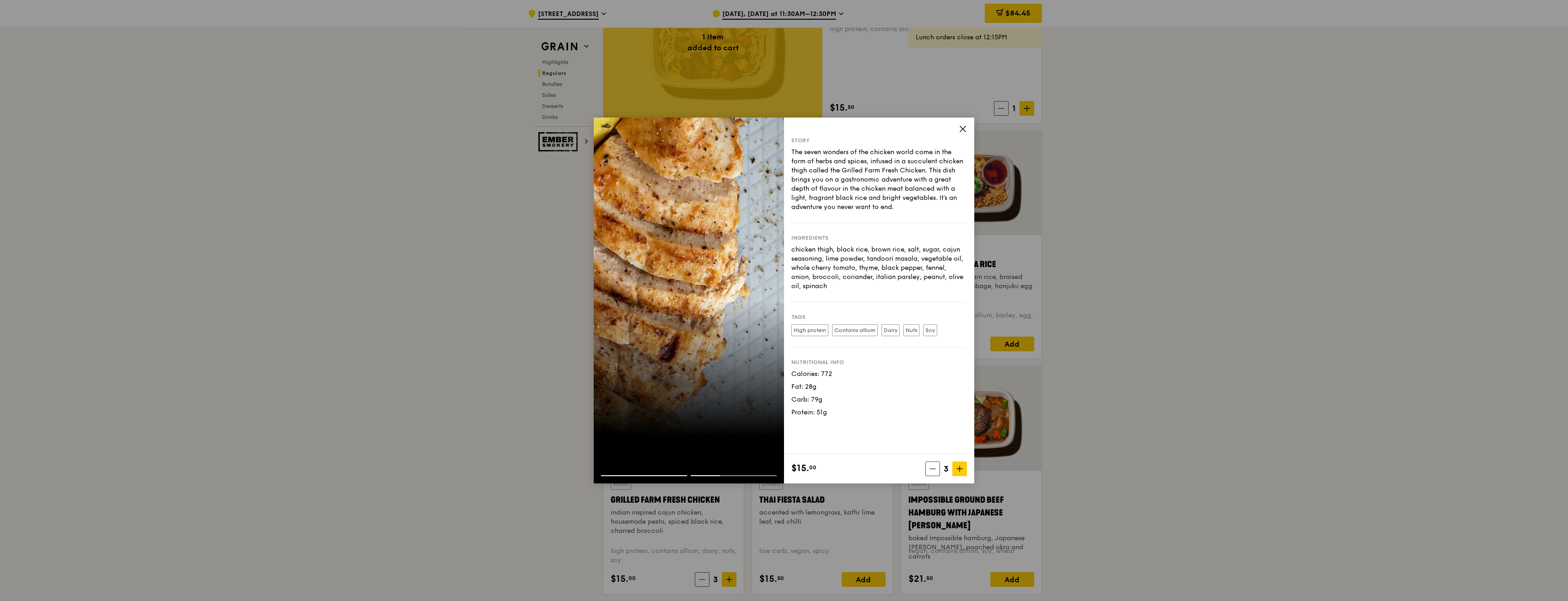
click at [962, 129] on icon at bounding box center [962, 129] width 5 height 5
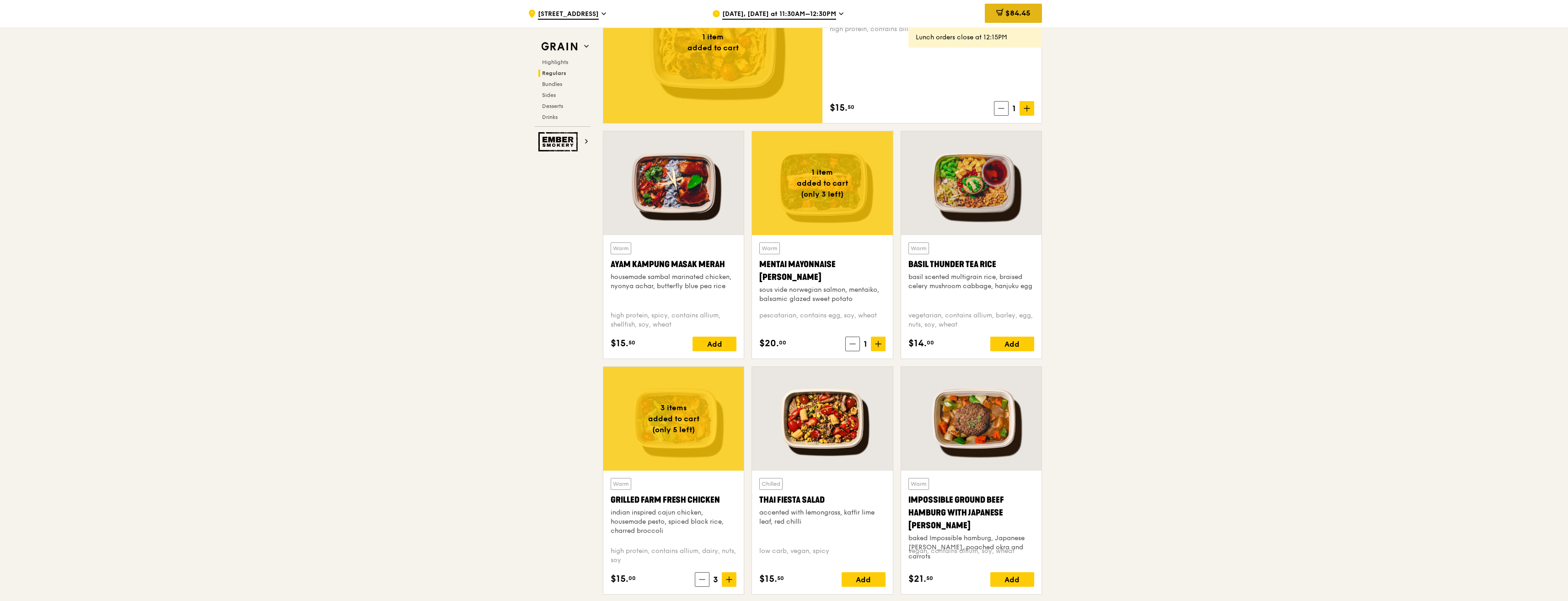
click at [1019, 15] on span "$84.45" at bounding box center [1018, 13] width 25 height 9
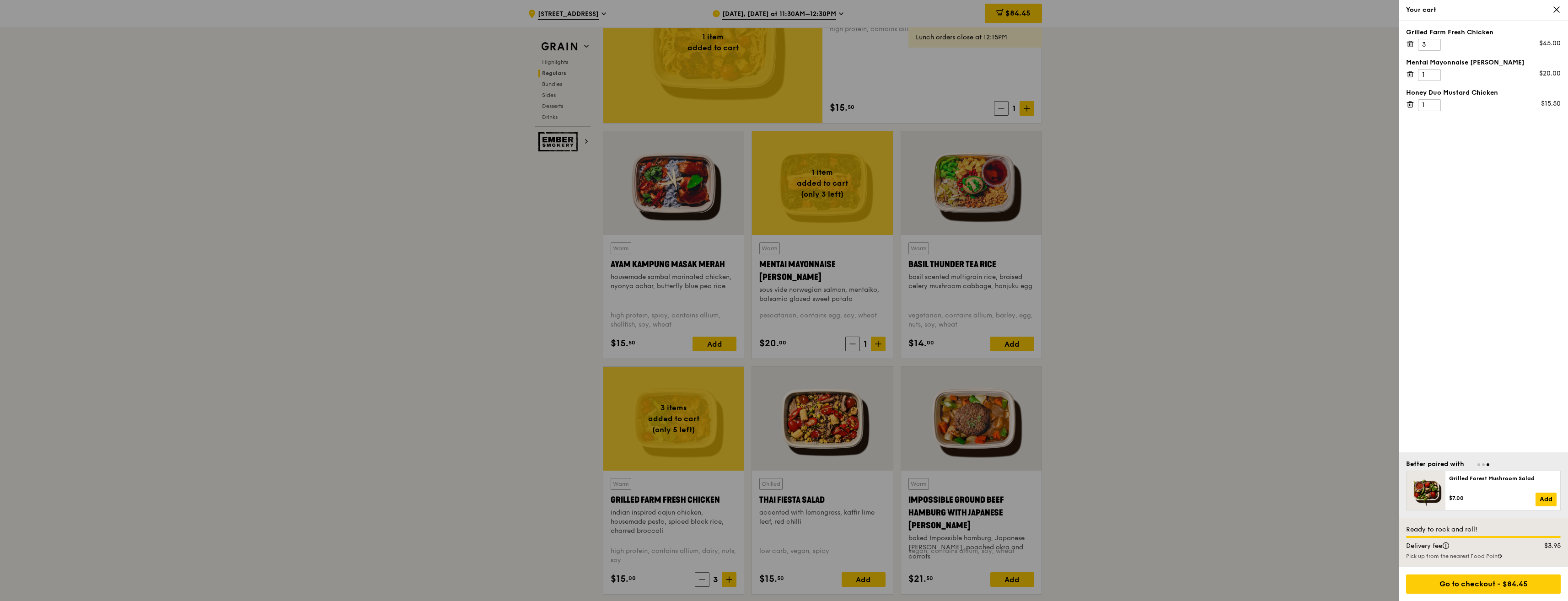
click at [1500, 556] on div "Pick up from the nearest Food Point" at bounding box center [1483, 557] width 155 height 7
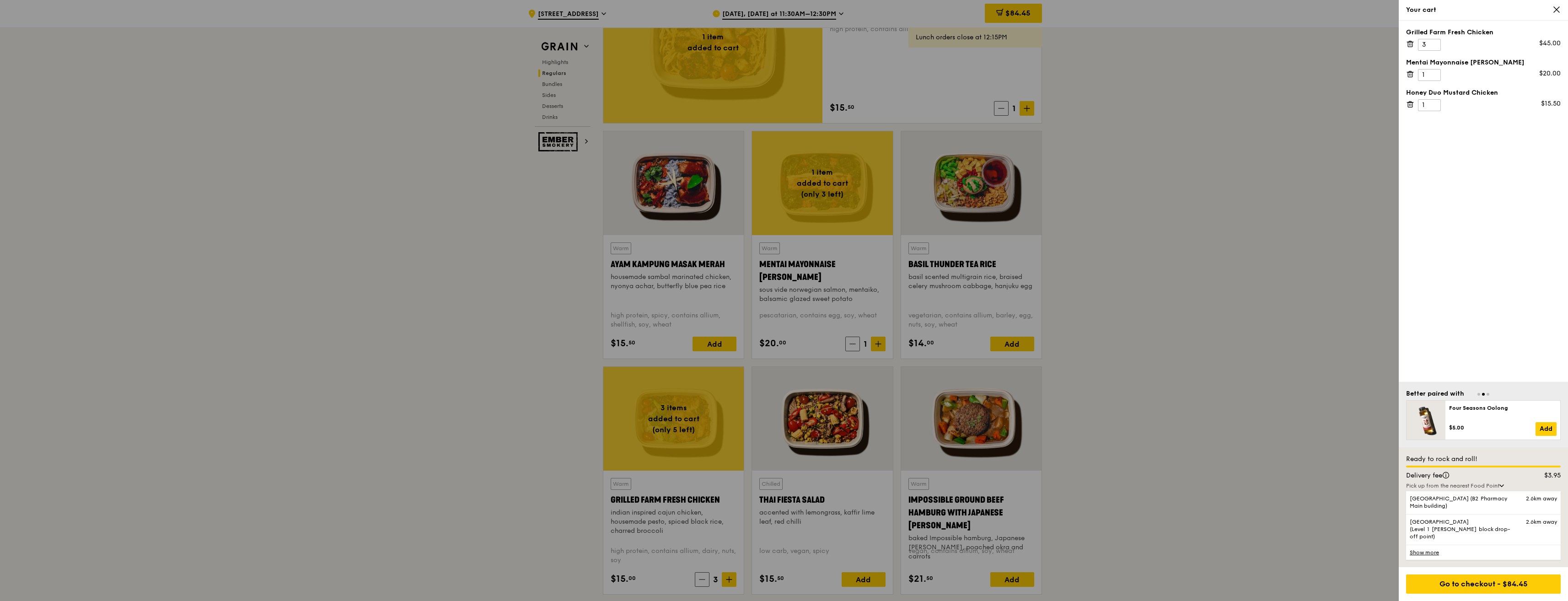
click at [1350, 525] on div at bounding box center [784, 300] width 1568 height 601
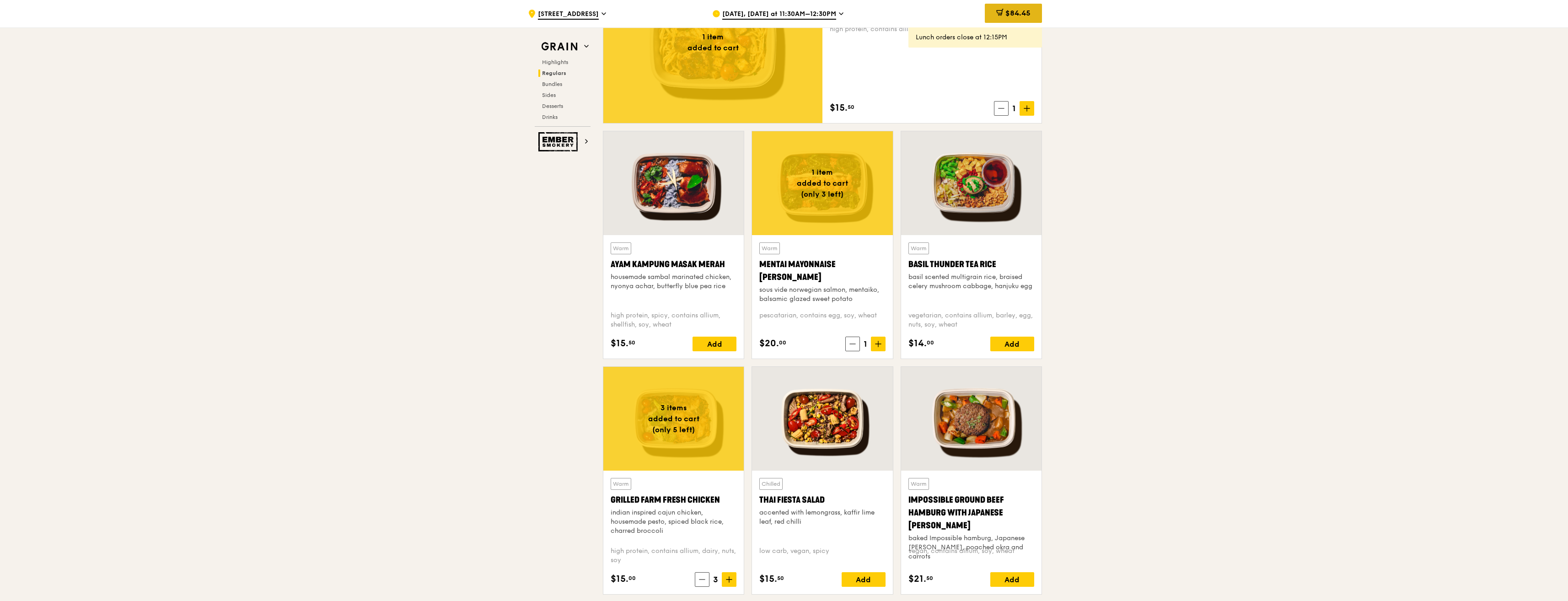
click at [1007, 11] on span "$84.45" at bounding box center [1018, 13] width 25 height 9
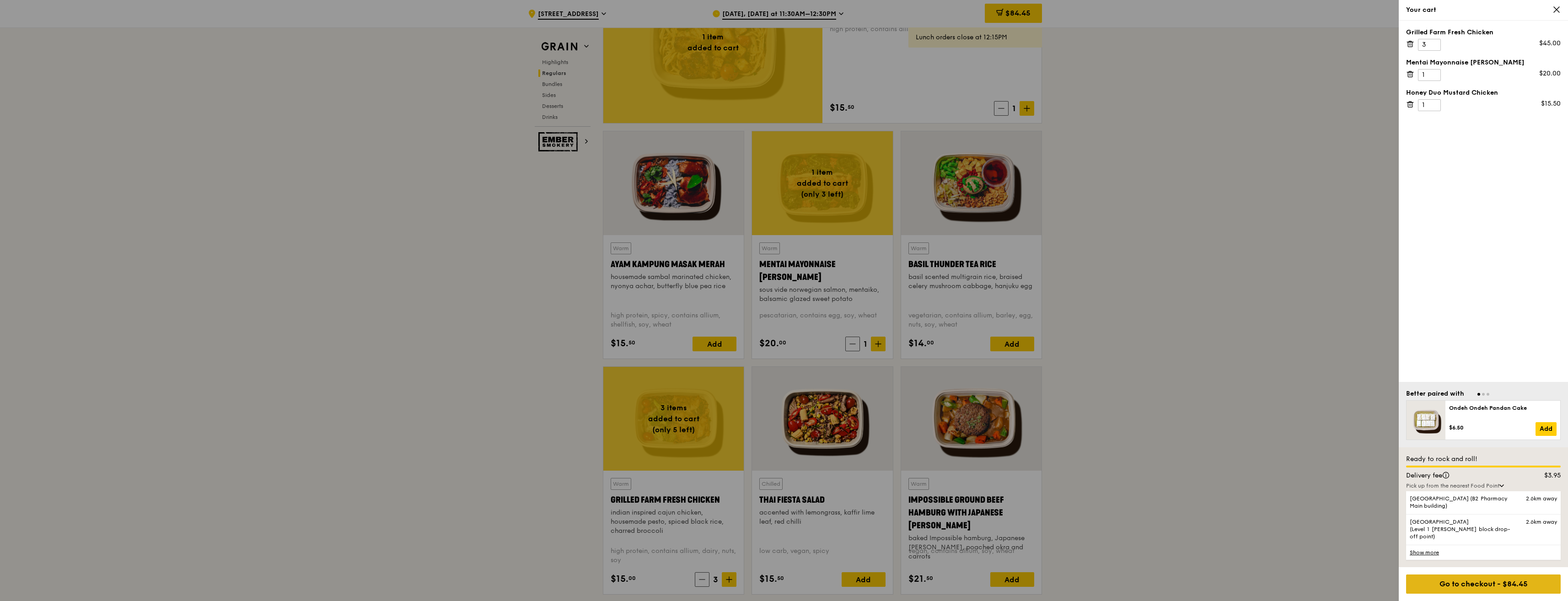
click at [1481, 583] on div "Go to checkout - $84.45" at bounding box center [1483, 585] width 155 height 20
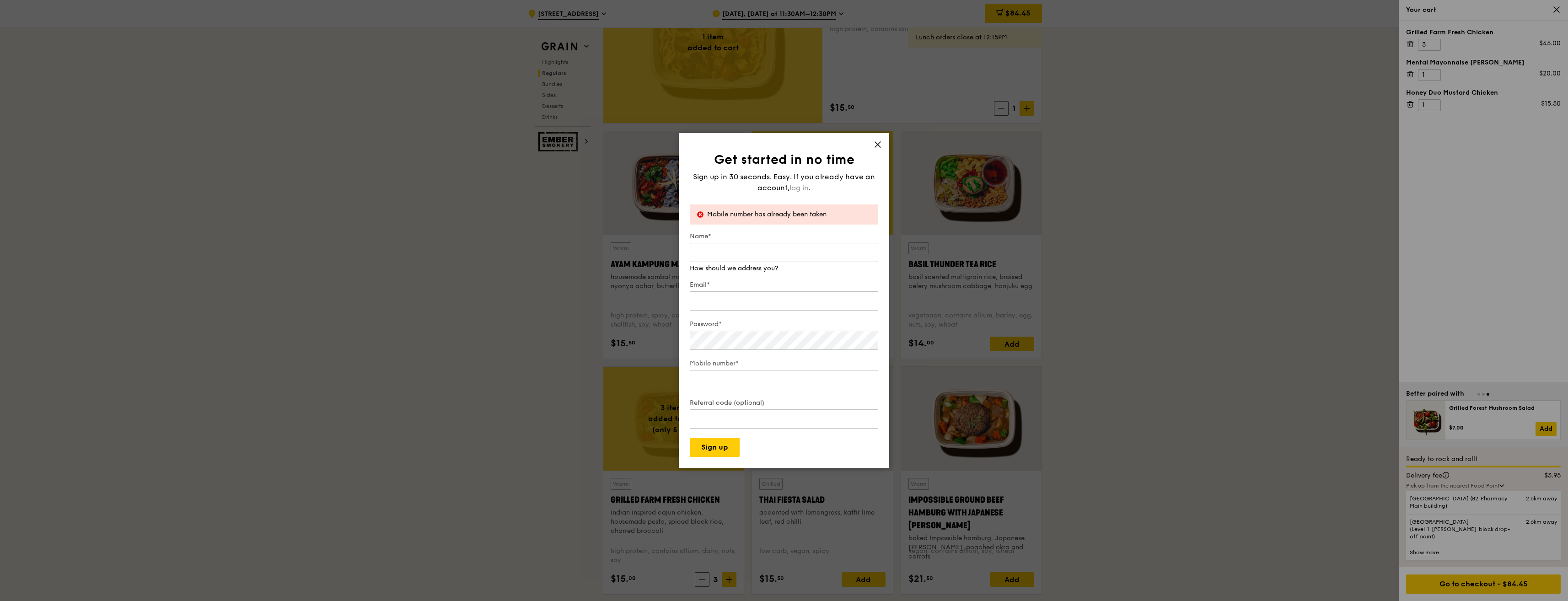
click at [795, 189] on span "log in" at bounding box center [800, 188] width 20 height 11
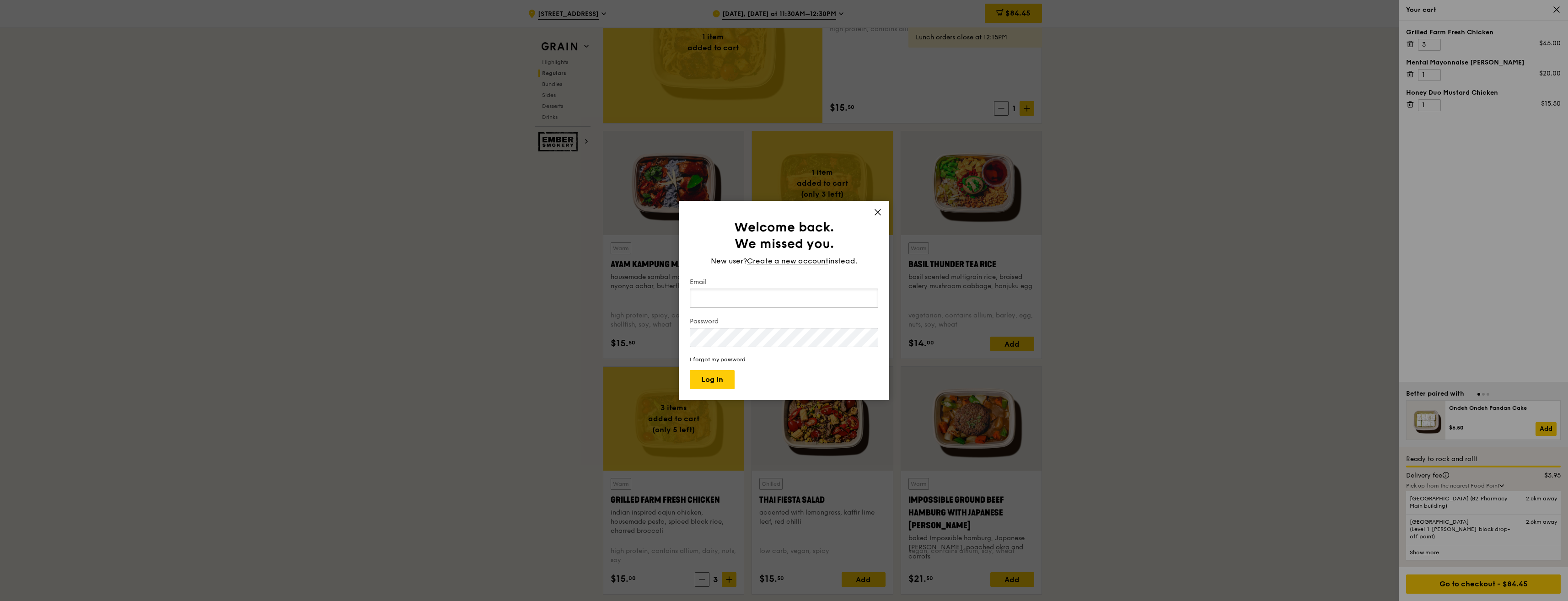
drag, startPoint x: 753, startPoint y: 295, endPoint x: 760, endPoint y: 299, distance: 8.1
click at [756, 299] on input "Email" at bounding box center [784, 299] width 188 height 20
type input "novi_chong@yahoo.com.sg"
click at [710, 375] on button "Log in" at bounding box center [712, 380] width 45 height 20
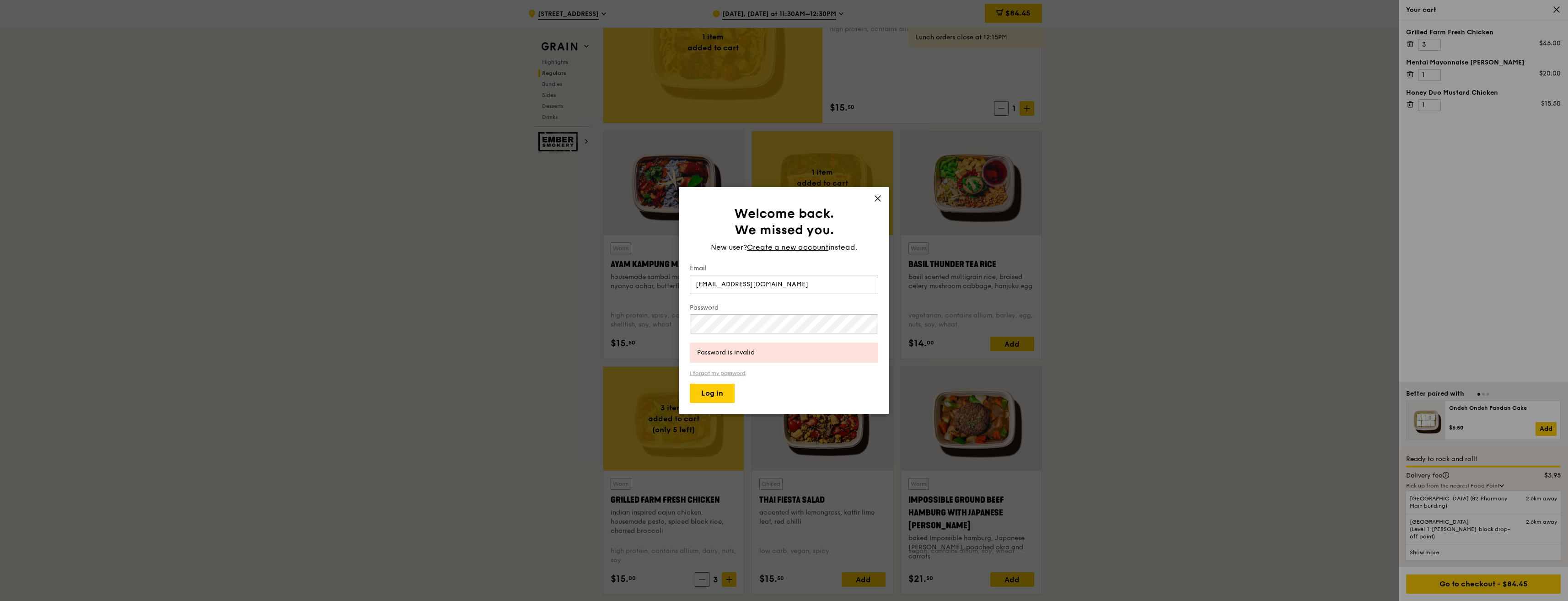
click at [723, 373] on link "I forgot my password" at bounding box center [784, 373] width 188 height 7
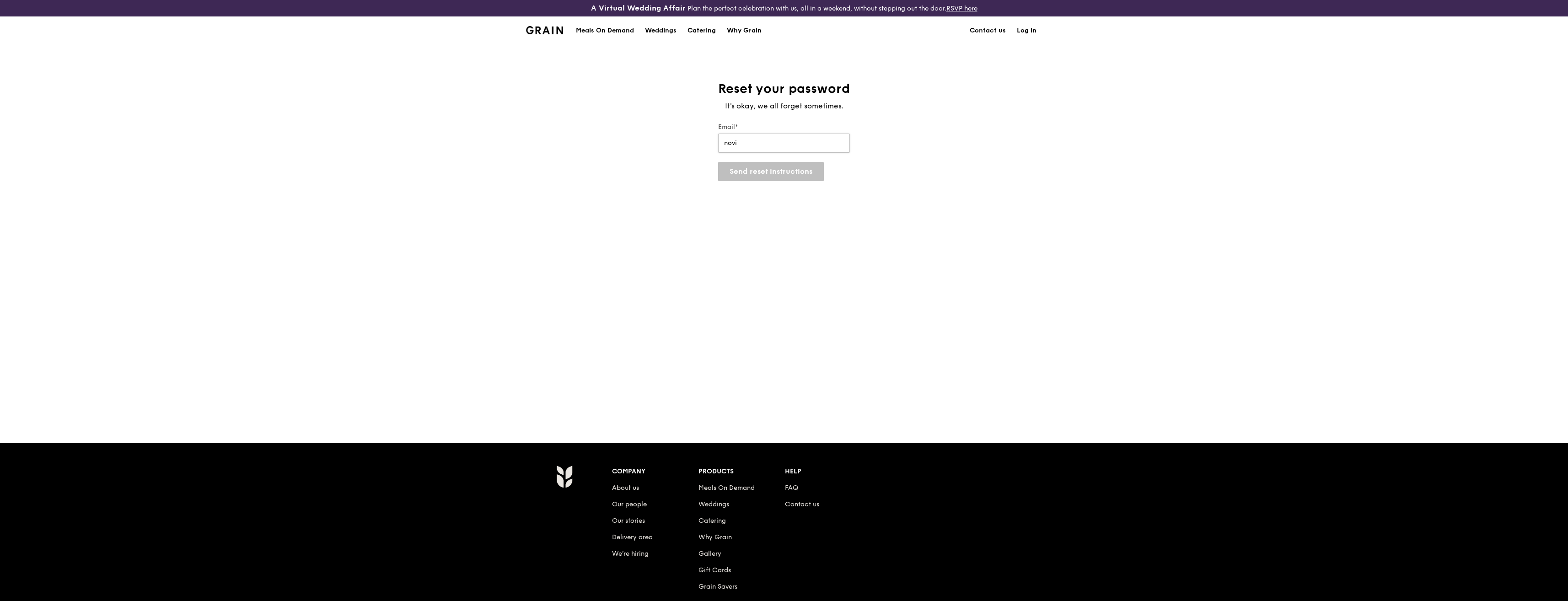
type input "novi_chong@yahoo.com.sg"
click at [782, 177] on button "Send reset instructions" at bounding box center [770, 172] width 105 height 20
click at [1027, 32] on link "Log in" at bounding box center [1027, 30] width 30 height 27
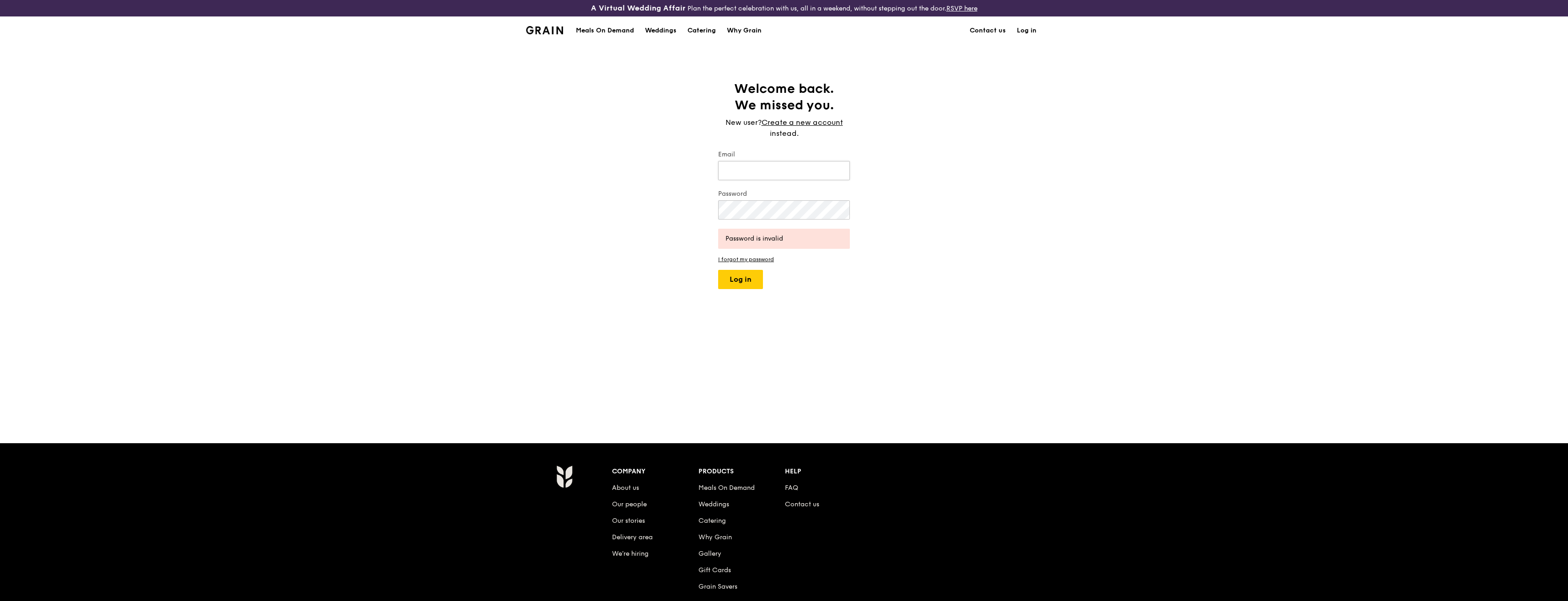
click at [779, 171] on input "Email" at bounding box center [784, 171] width 132 height 20
type input "novi_chong@yahoo.com.sg"
click at [756, 219] on div "Password" at bounding box center [784, 205] width 132 height 32
click at [733, 272] on button "Log in" at bounding box center [740, 280] width 45 height 20
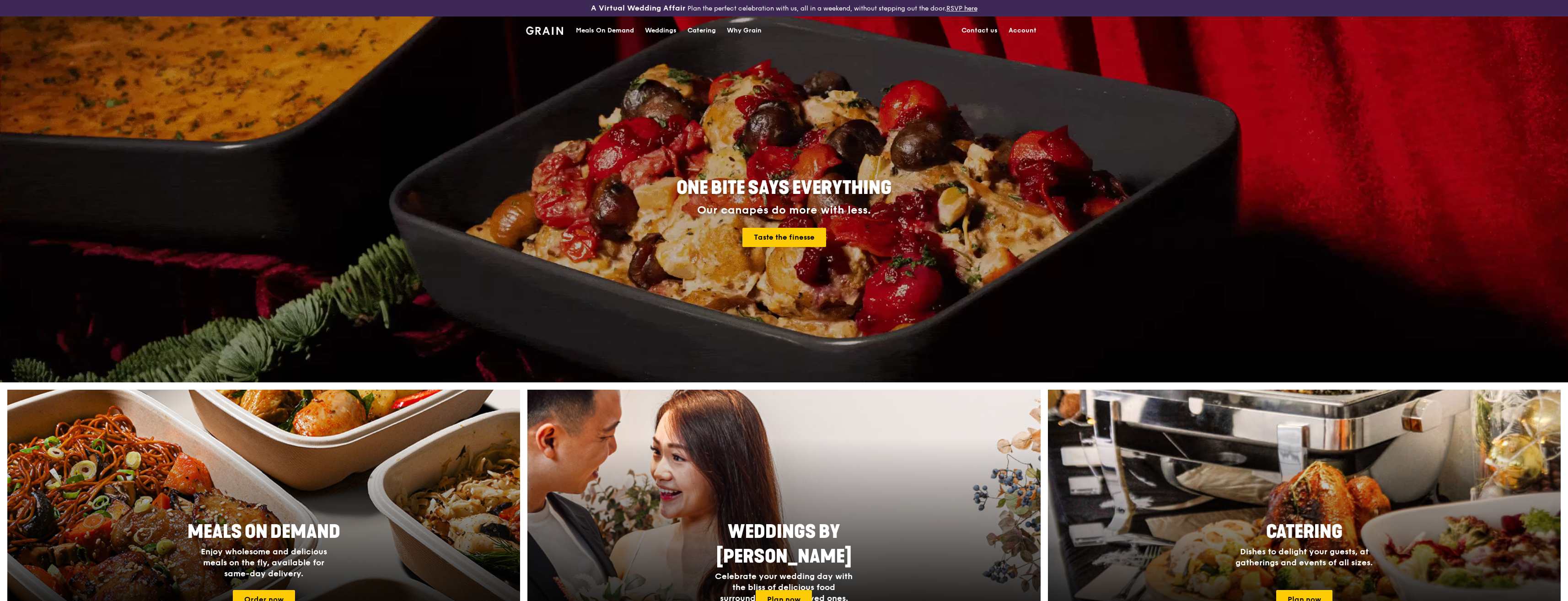
click at [604, 32] on div "Meals On Demand" at bounding box center [605, 30] width 58 height 27
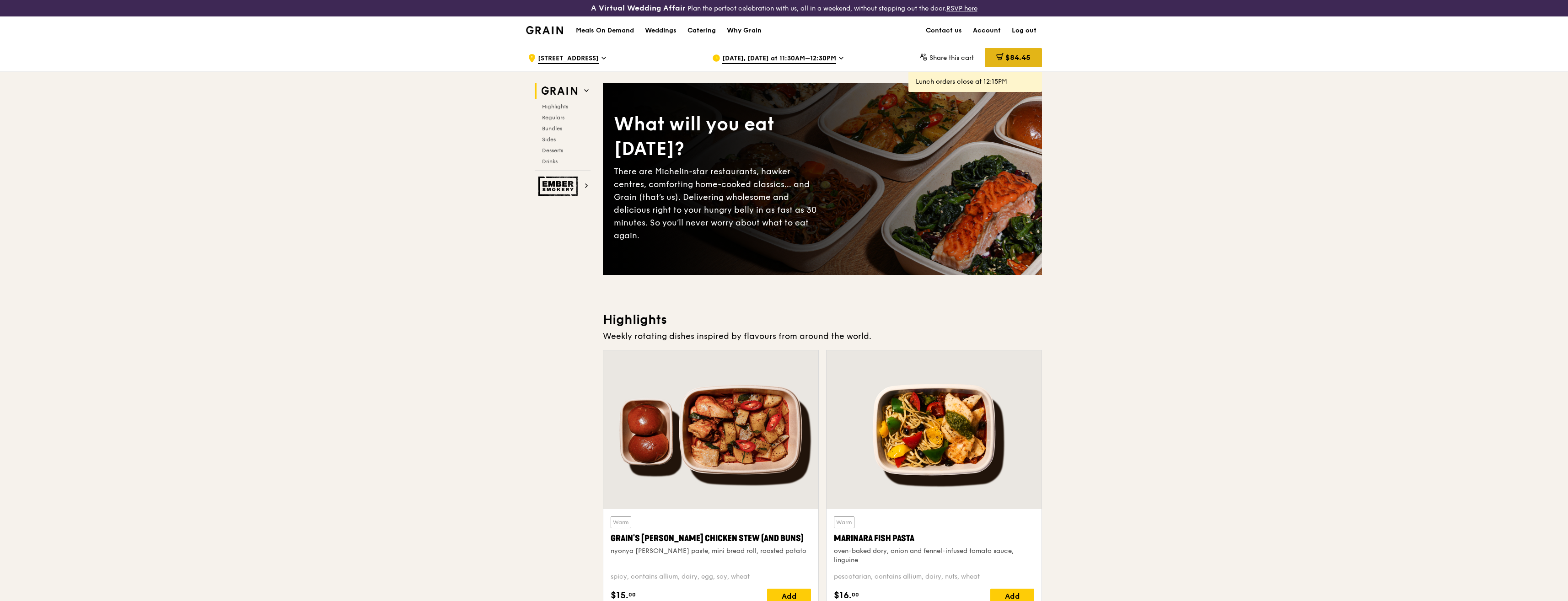
click at [1012, 58] on span "$84.45" at bounding box center [1018, 57] width 25 height 9
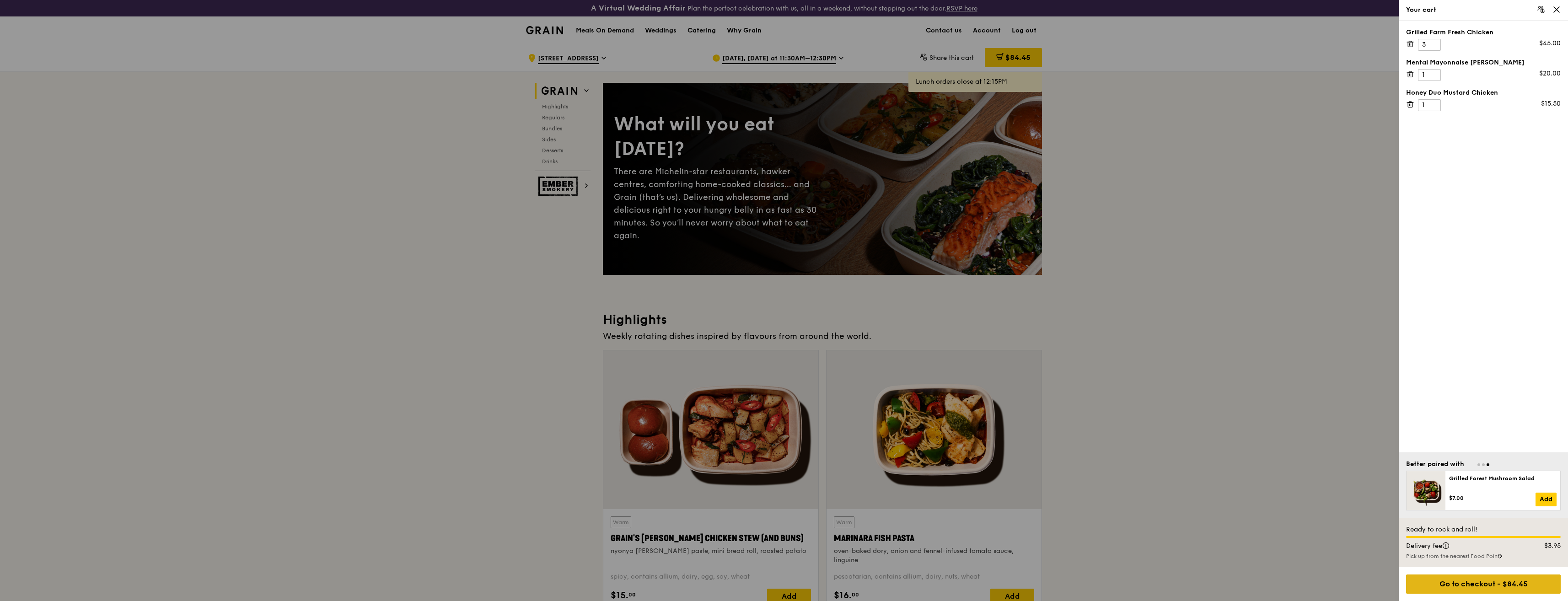
click at [1464, 583] on div "Go to checkout - $84.45" at bounding box center [1483, 585] width 155 height 20
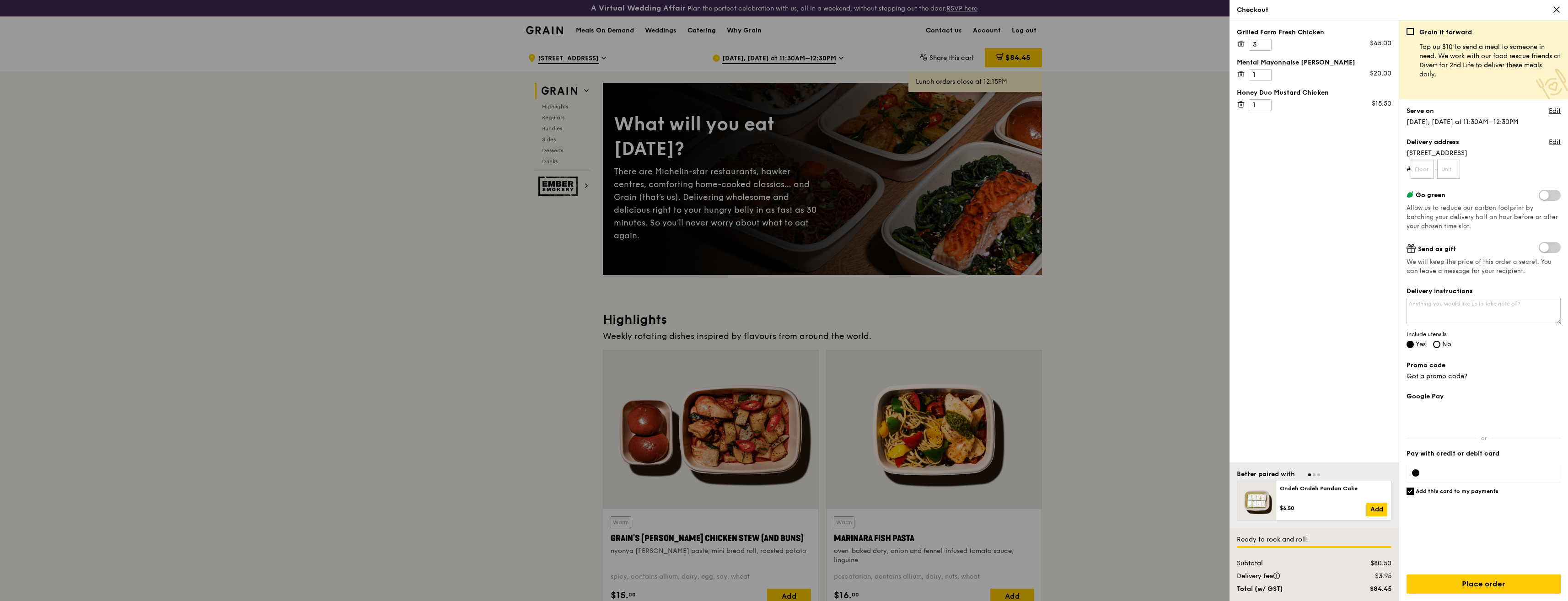
click at [1423, 171] on input "text" at bounding box center [1422, 169] width 23 height 20
type input "19"
click at [1446, 168] on input "text" at bounding box center [1449, 169] width 23 height 20
type input "01"
click at [1455, 305] on textarea "Delivery instructions" at bounding box center [1483, 311] width 154 height 27
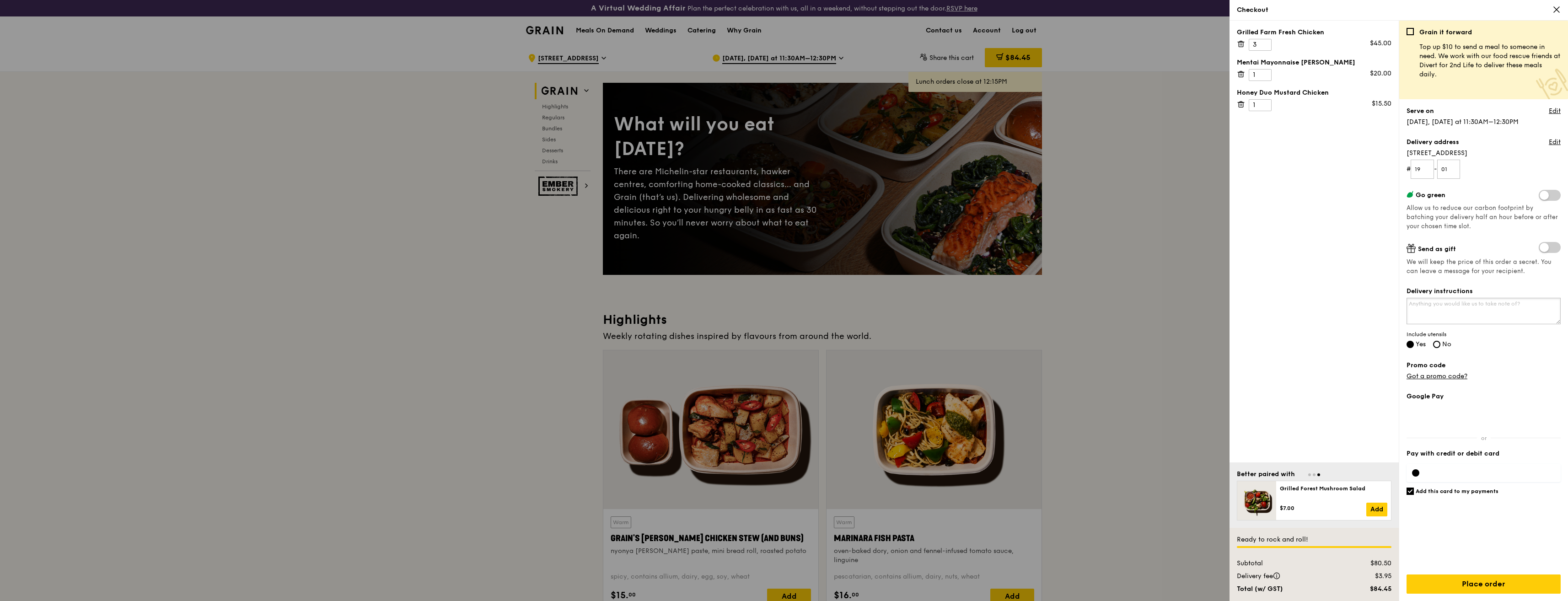
click at [1453, 302] on textarea "Delivery instructions" at bounding box center [1483, 311] width 154 height 27
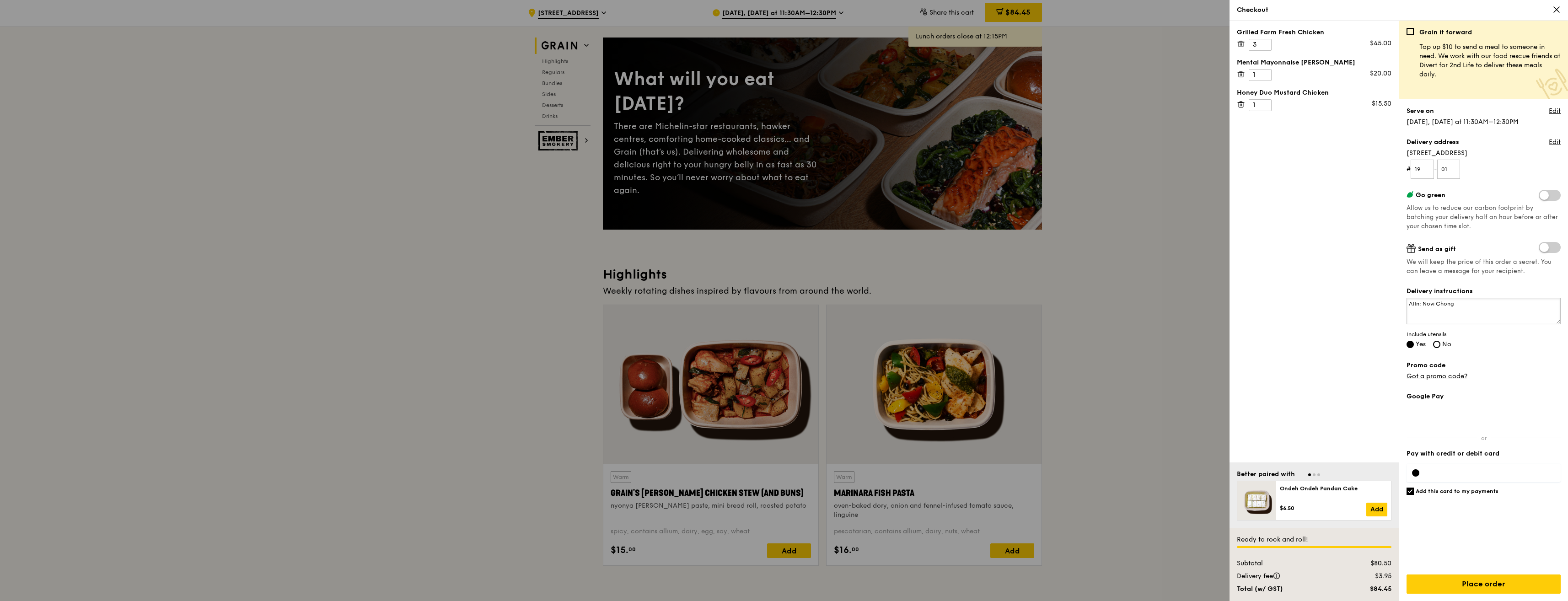
scroll to position [46, 0]
click at [1415, 474] on div at bounding box center [1416, 473] width 7 height 7
click at [1460, 304] on textarea "Attn: Novi Chong" at bounding box center [1483, 311] width 154 height 27
type textarea "Attn: Novi Chong It's at Gateway West."
click at [1450, 589] on input "Place order" at bounding box center [1483, 585] width 154 height 20
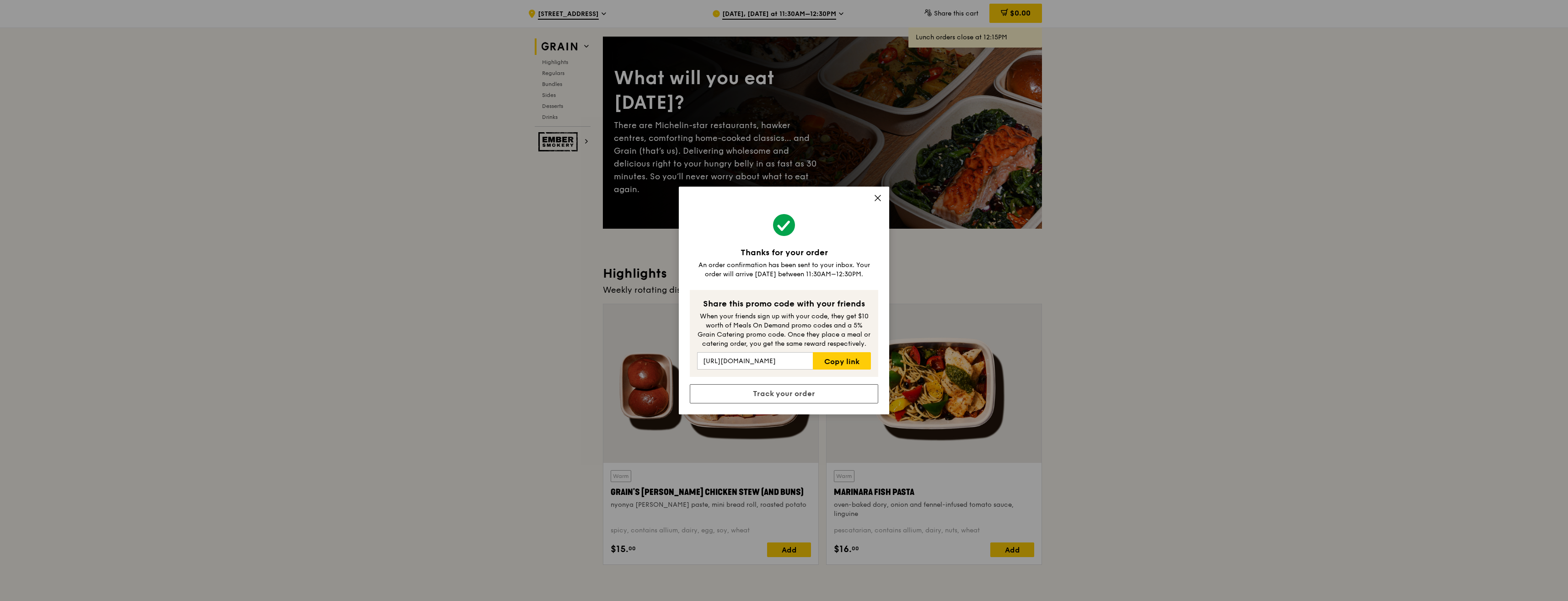
click at [881, 197] on icon at bounding box center [878, 198] width 9 height 9
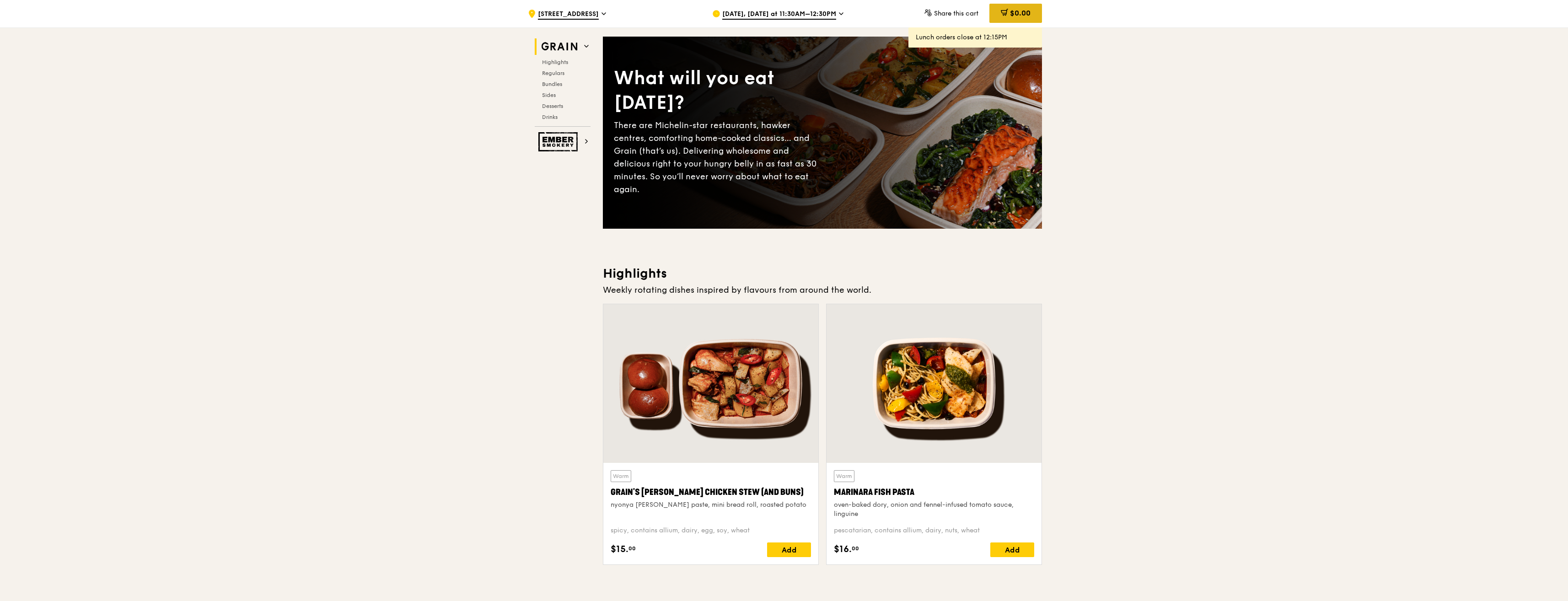
click at [1010, 10] on span "$0.00" at bounding box center [1020, 13] width 21 height 9
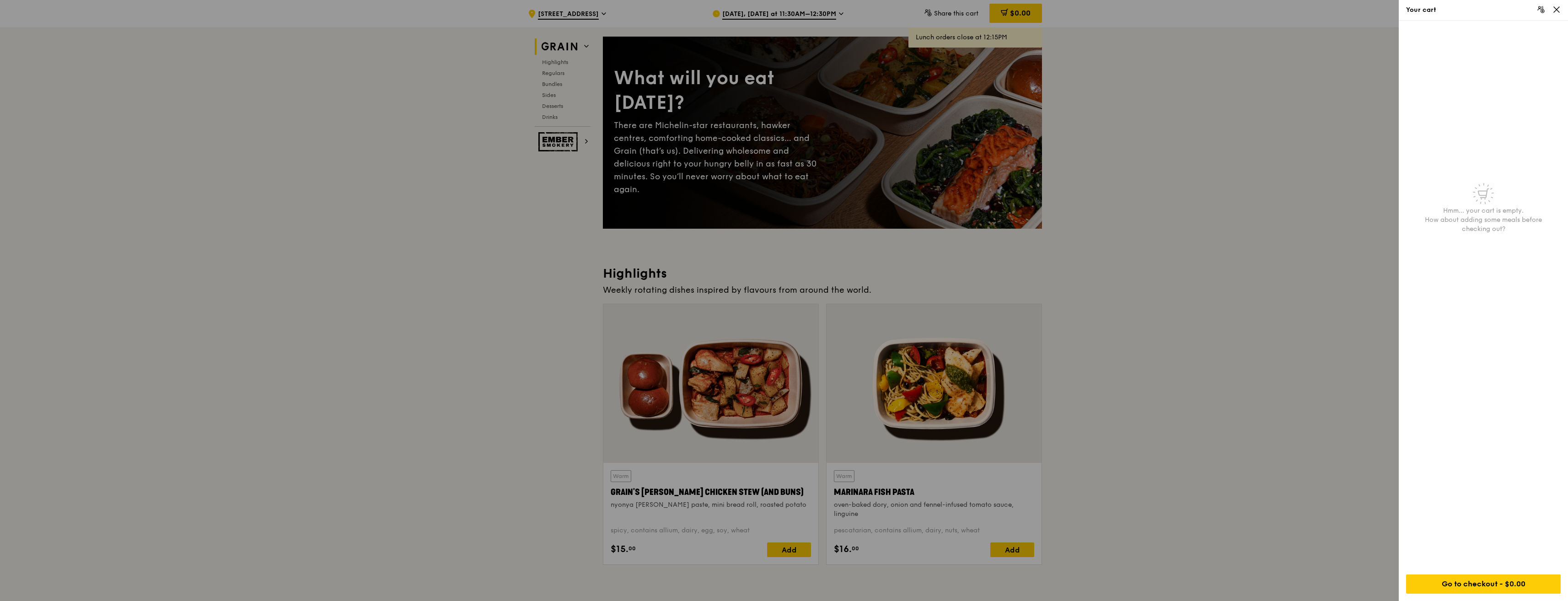
click at [1172, 290] on div at bounding box center [784, 300] width 1568 height 601
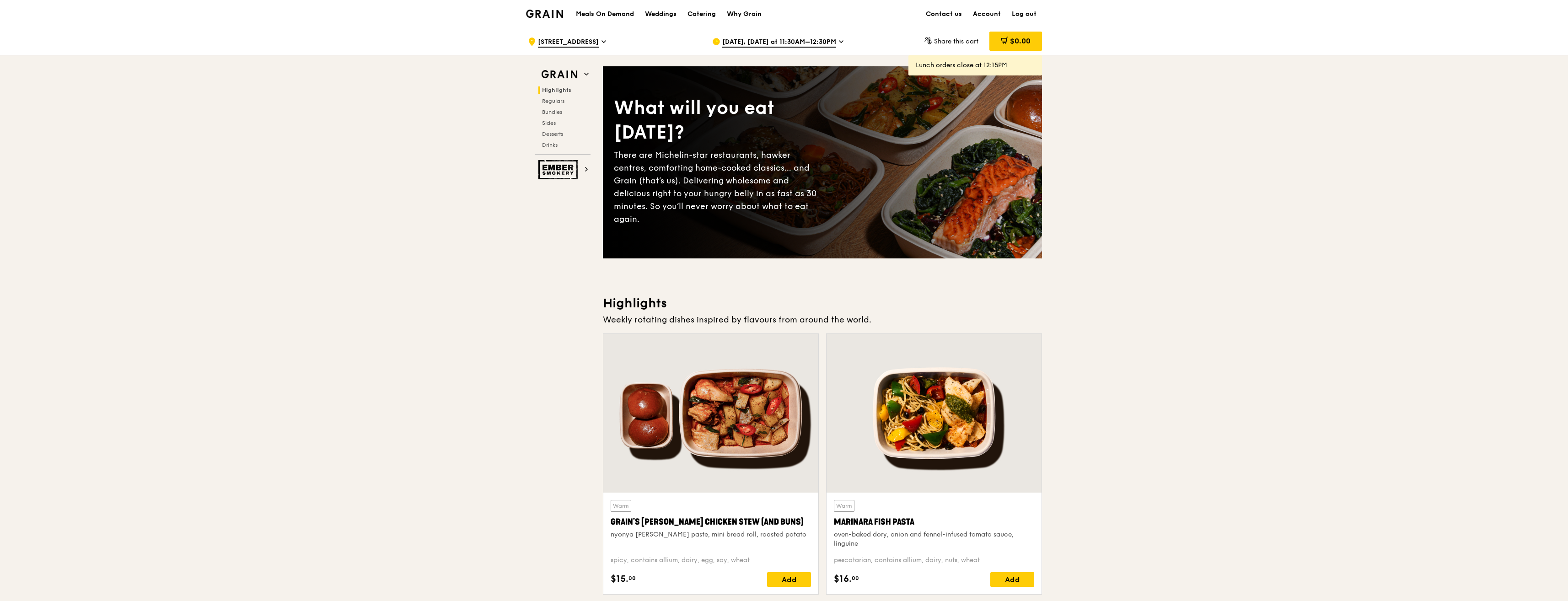
scroll to position [0, 0]
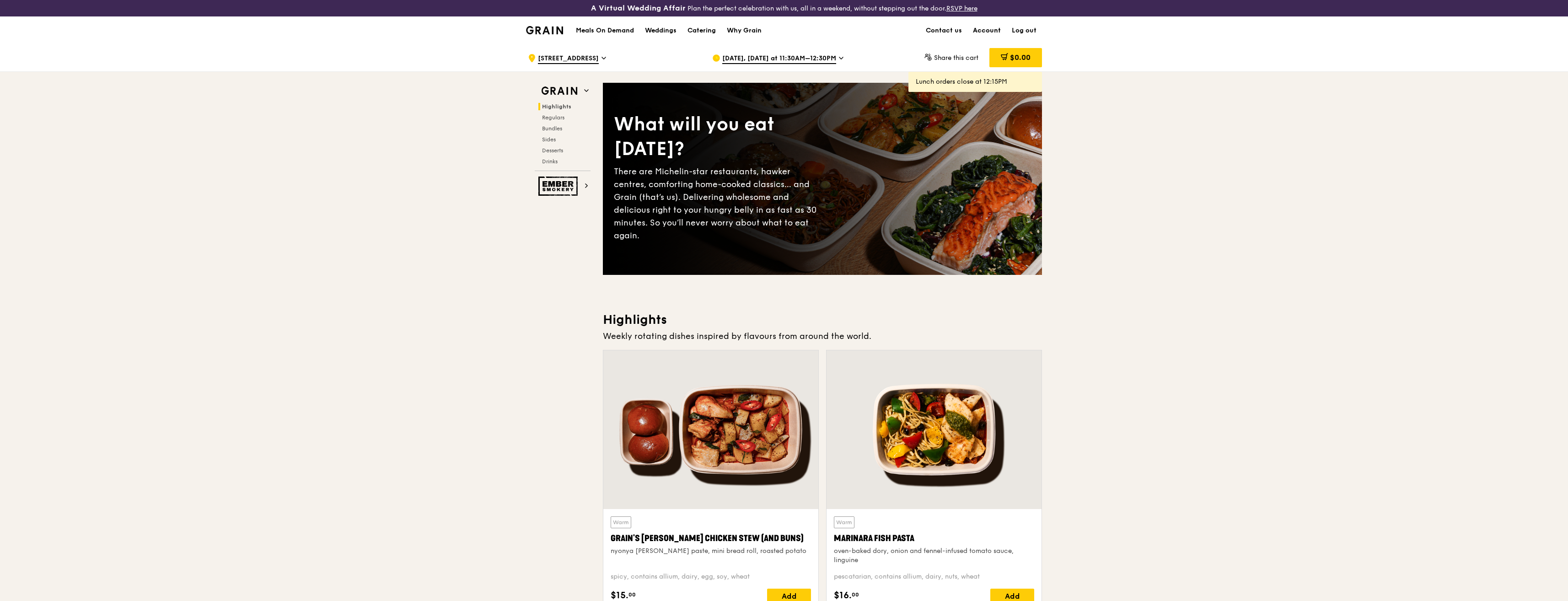
click at [991, 30] on link "Account" at bounding box center [987, 30] width 39 height 27
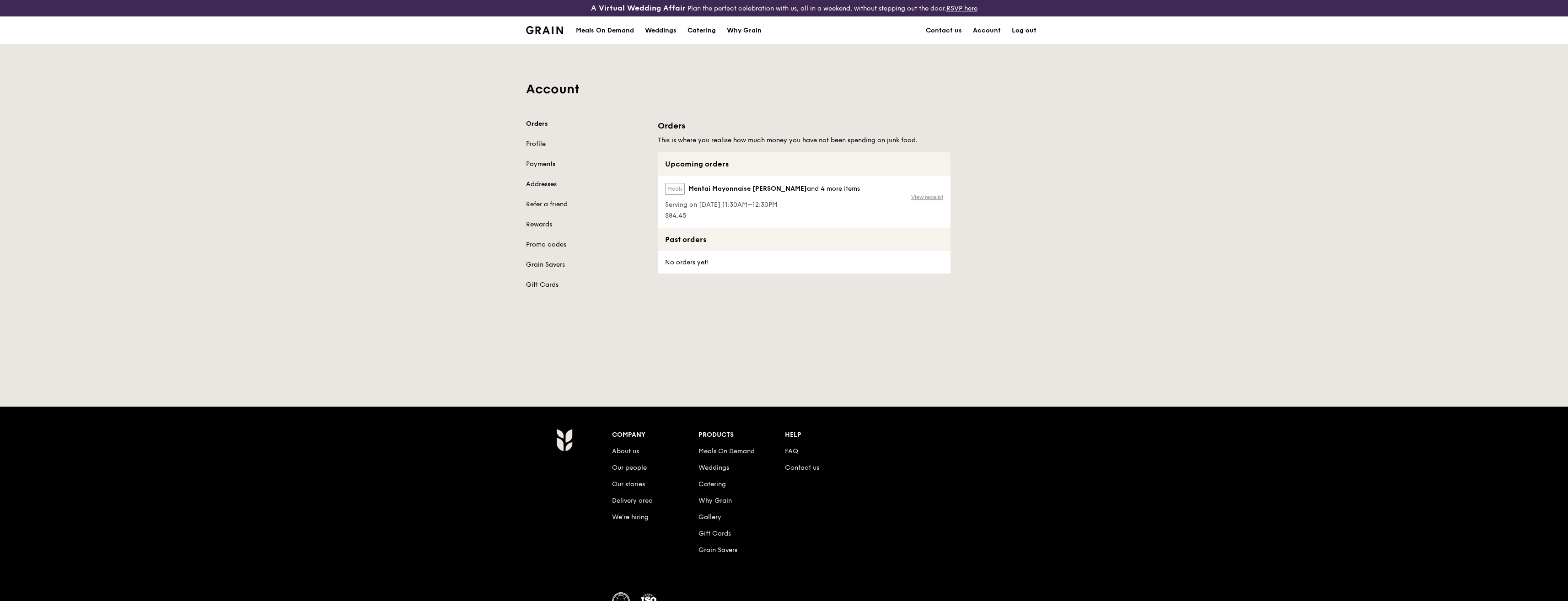
click at [925, 195] on link "View receipt" at bounding box center [927, 197] width 32 height 7
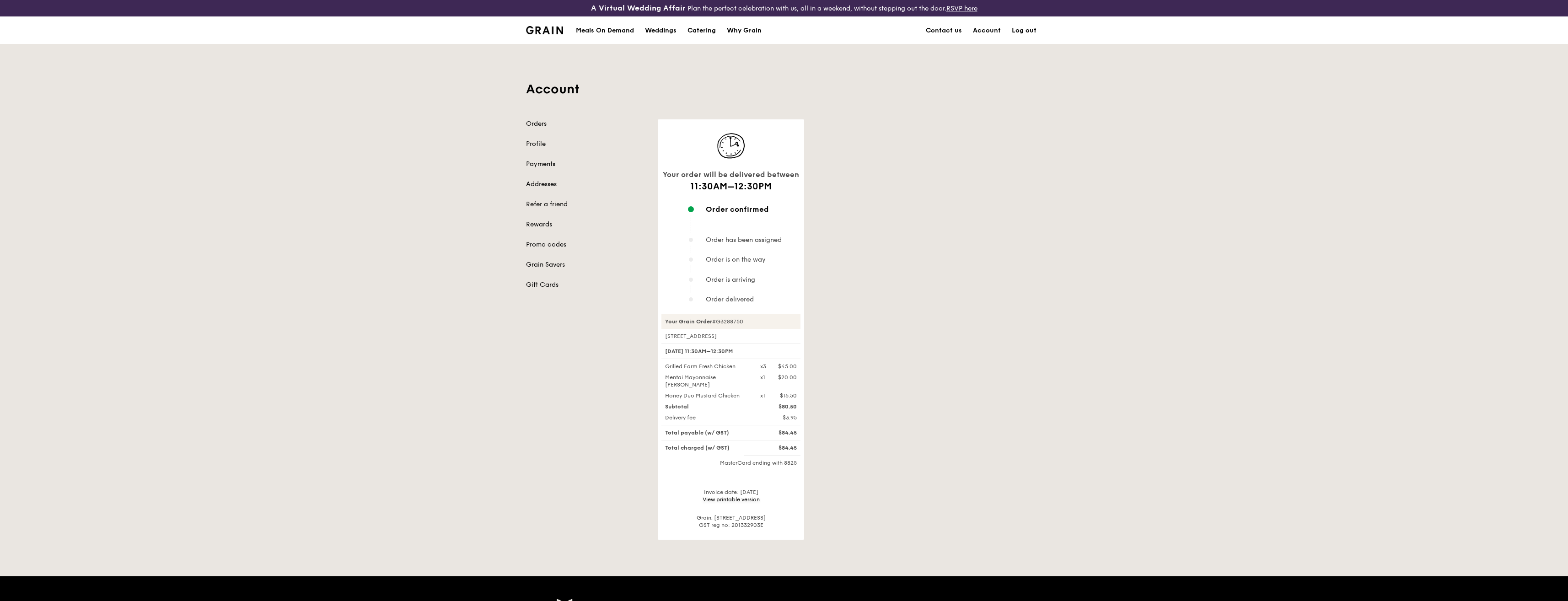
click at [726, 497] on link "View printable version" at bounding box center [731, 499] width 57 height 7
